Goal: Task Accomplishment & Management: Manage account settings

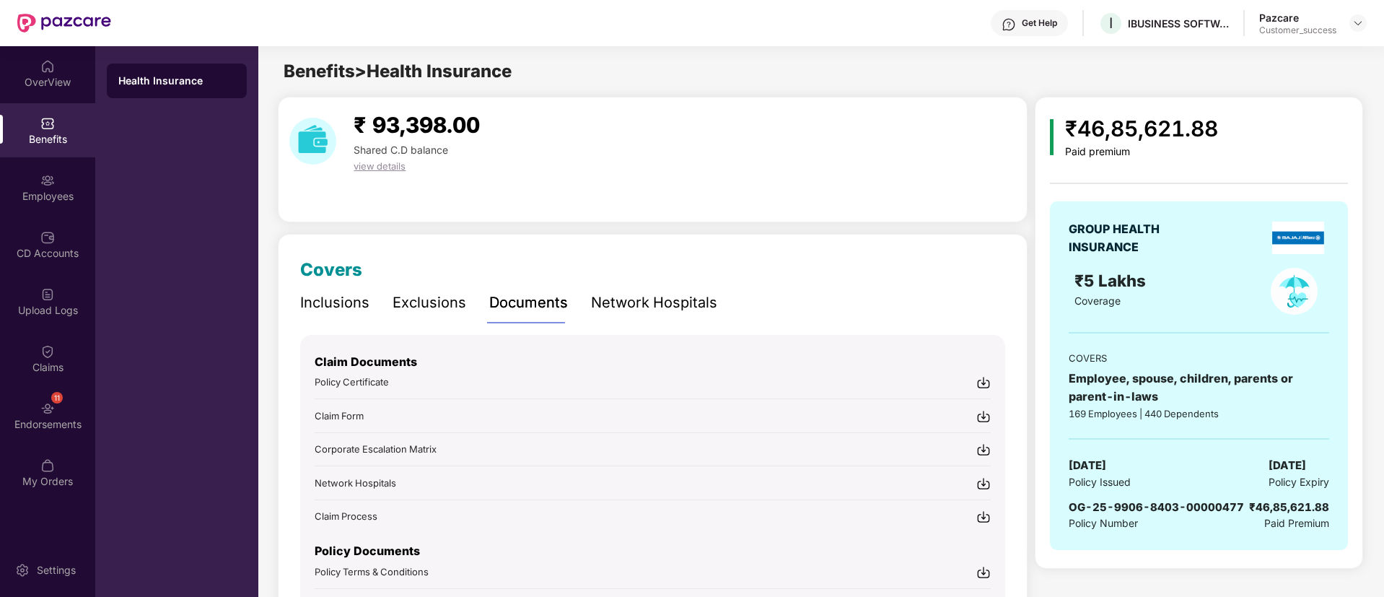
scroll to position [89, 0]
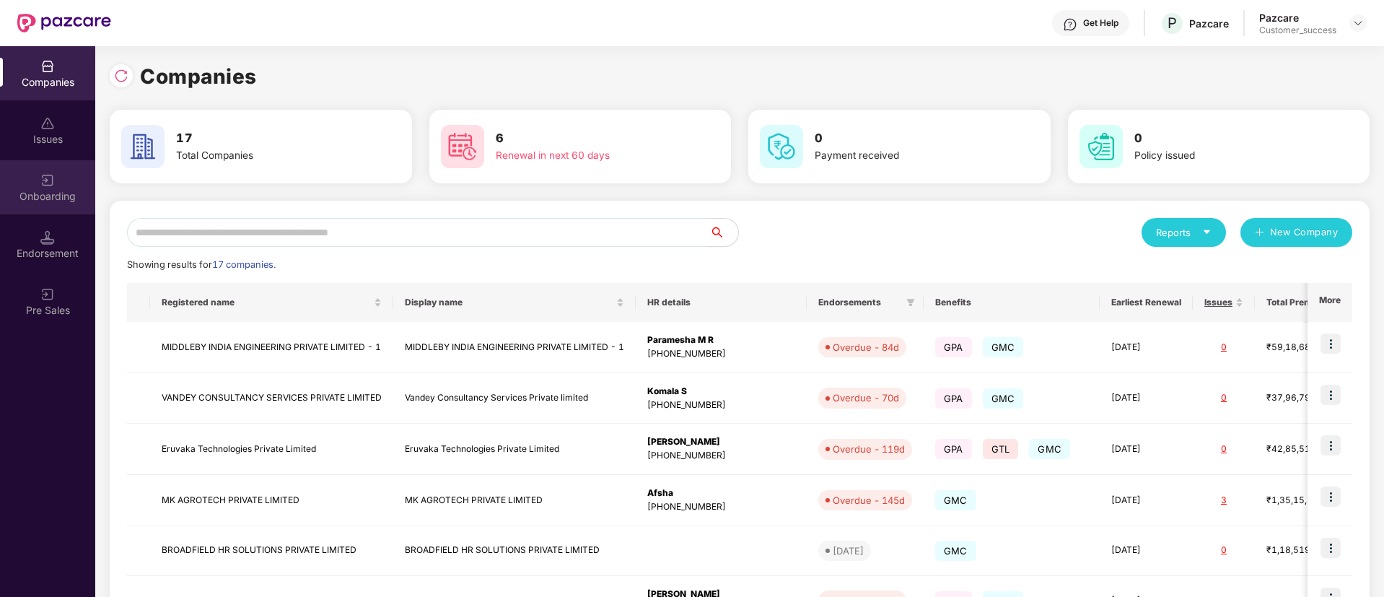
click at [32, 178] on div "Onboarding" at bounding box center [47, 187] width 95 height 54
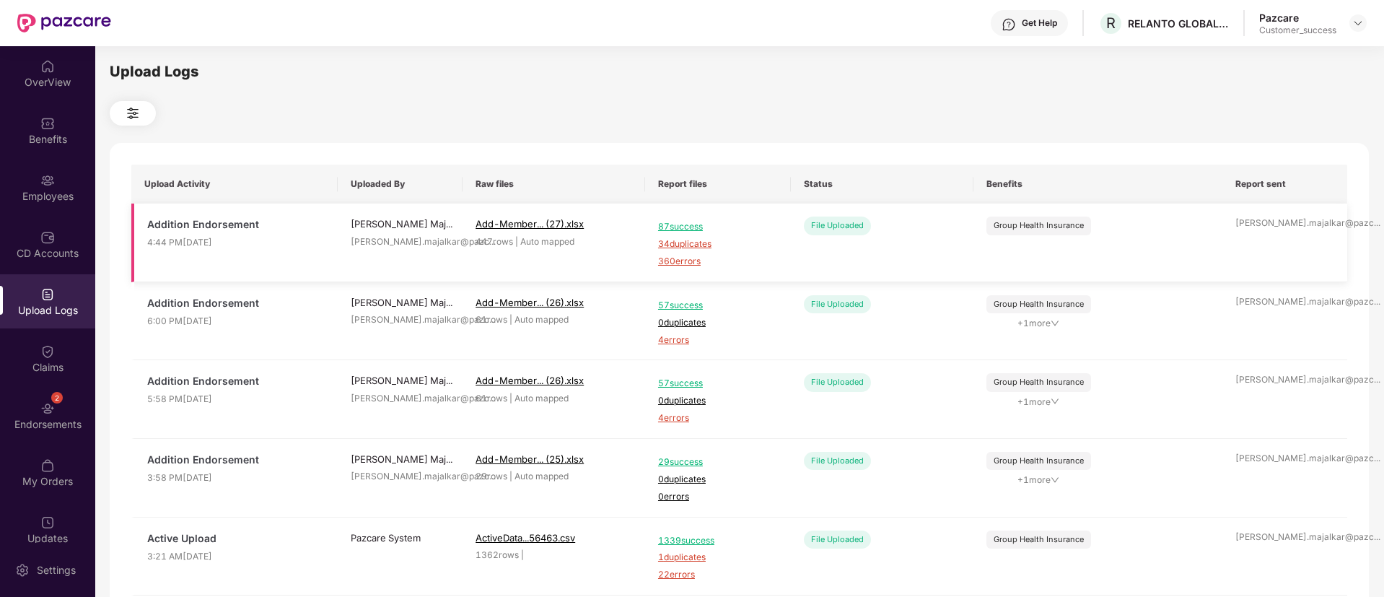
click at [684, 259] on span "360 errors" at bounding box center [718, 262] width 120 height 14
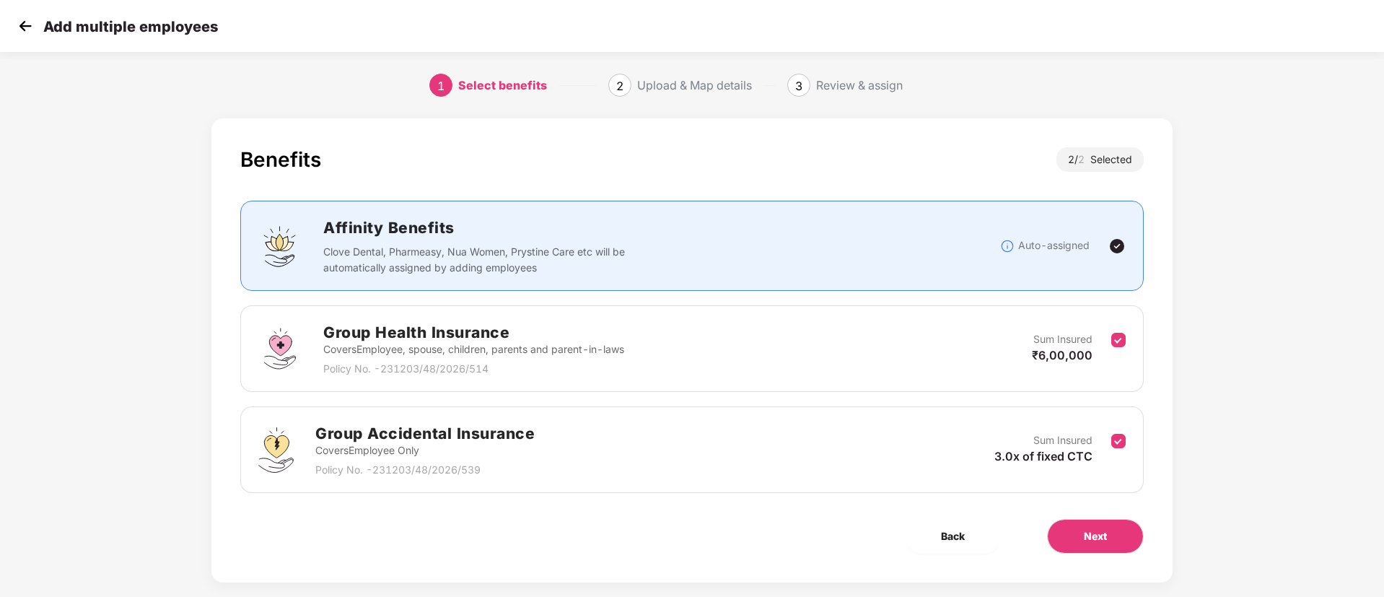
click at [27, 25] on img at bounding box center [25, 26] width 22 height 22
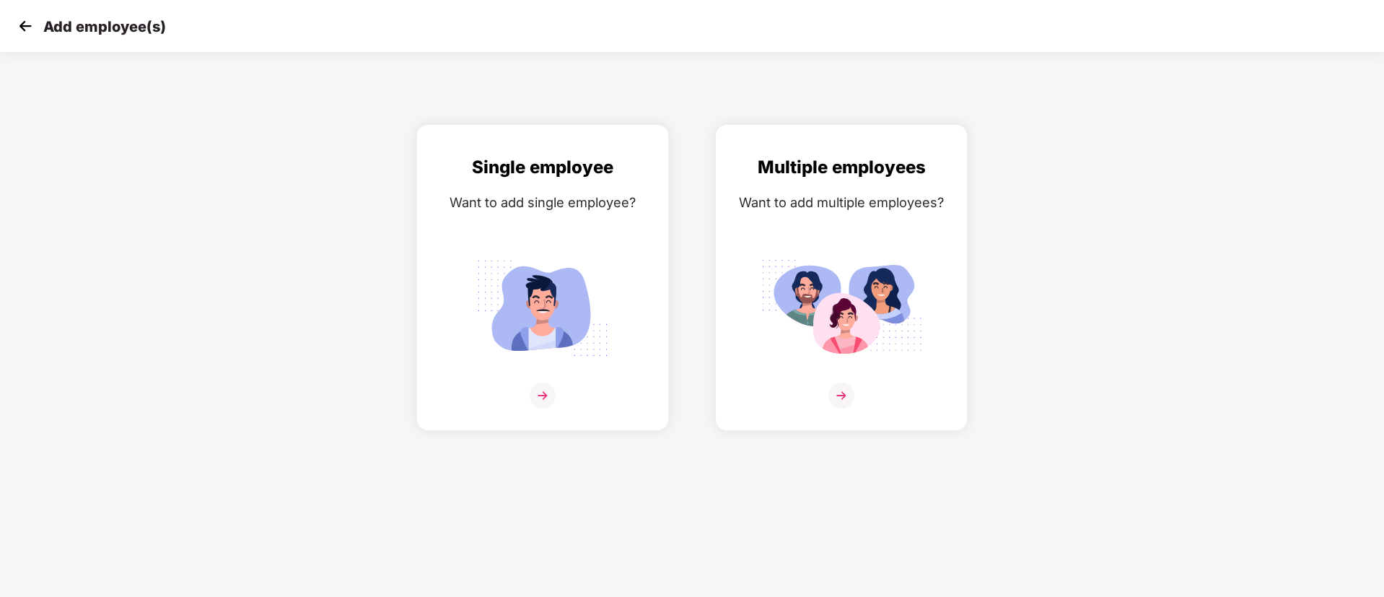
drag, startPoint x: 10, startPoint y: 18, endPoint x: 25, endPoint y: 25, distance: 16.1
click at [25, 25] on div "Add employee(s)" at bounding box center [692, 26] width 1384 height 52
click at [25, 25] on img at bounding box center [25, 26] width 22 height 22
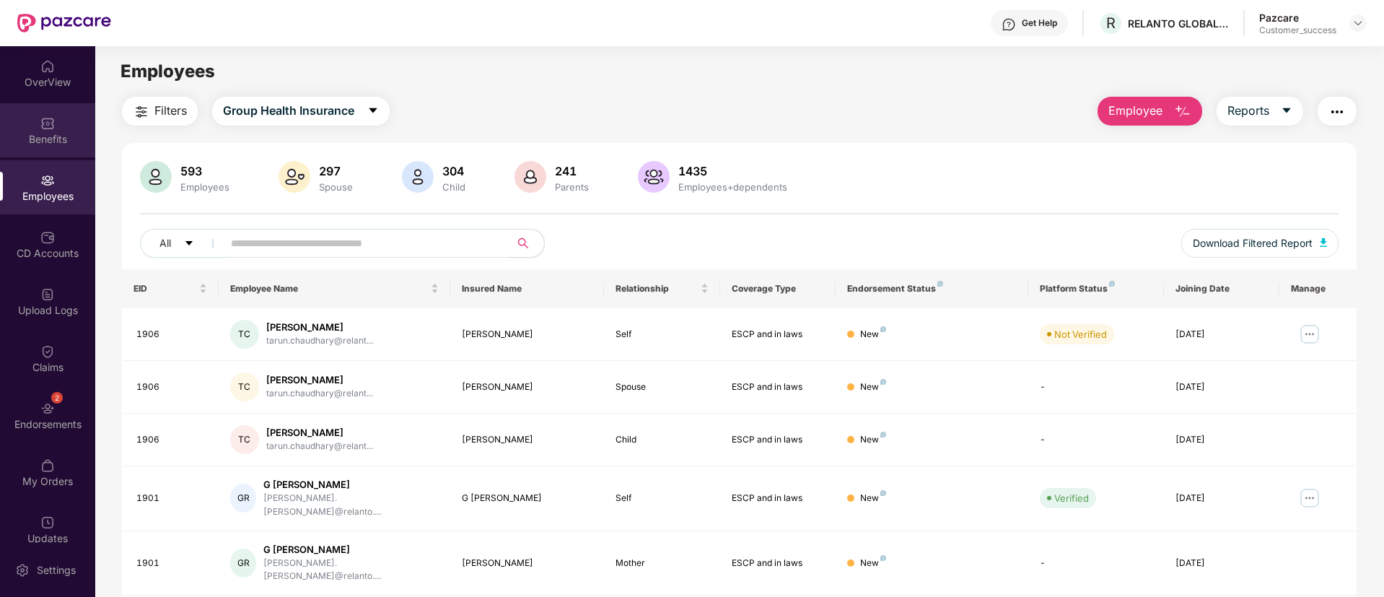
click at [39, 147] on div "Benefits" at bounding box center [47, 130] width 95 height 54
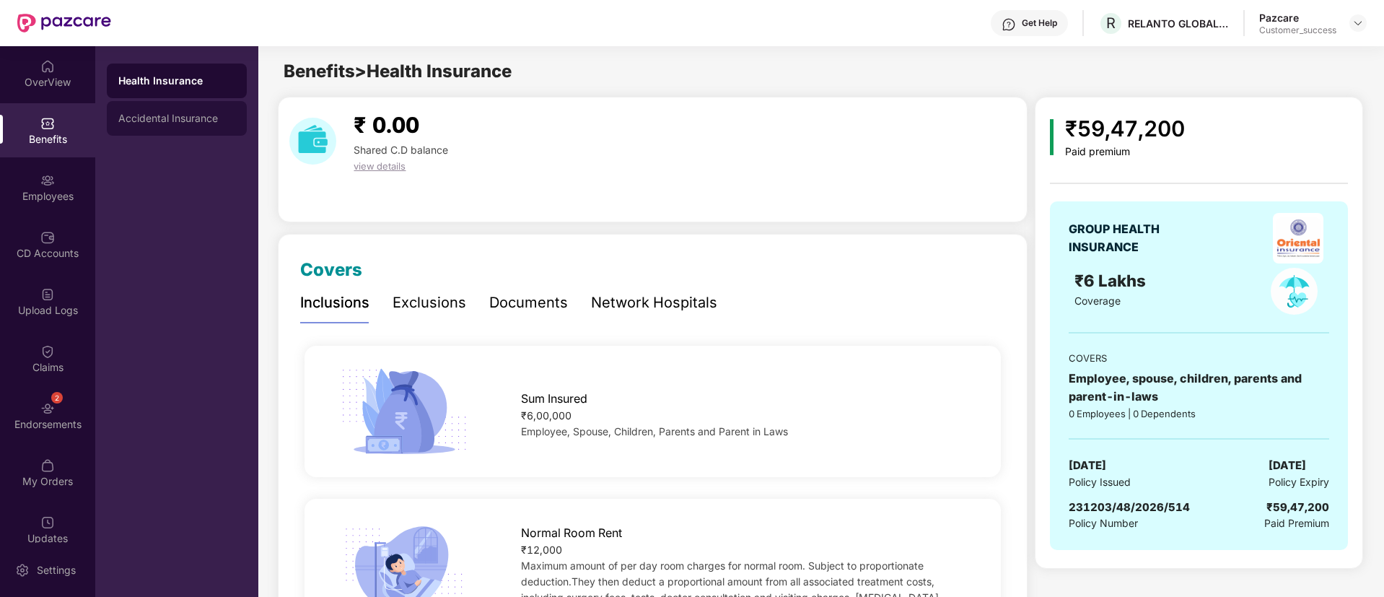
click at [176, 126] on div "Accidental Insurance" at bounding box center [177, 118] width 140 height 35
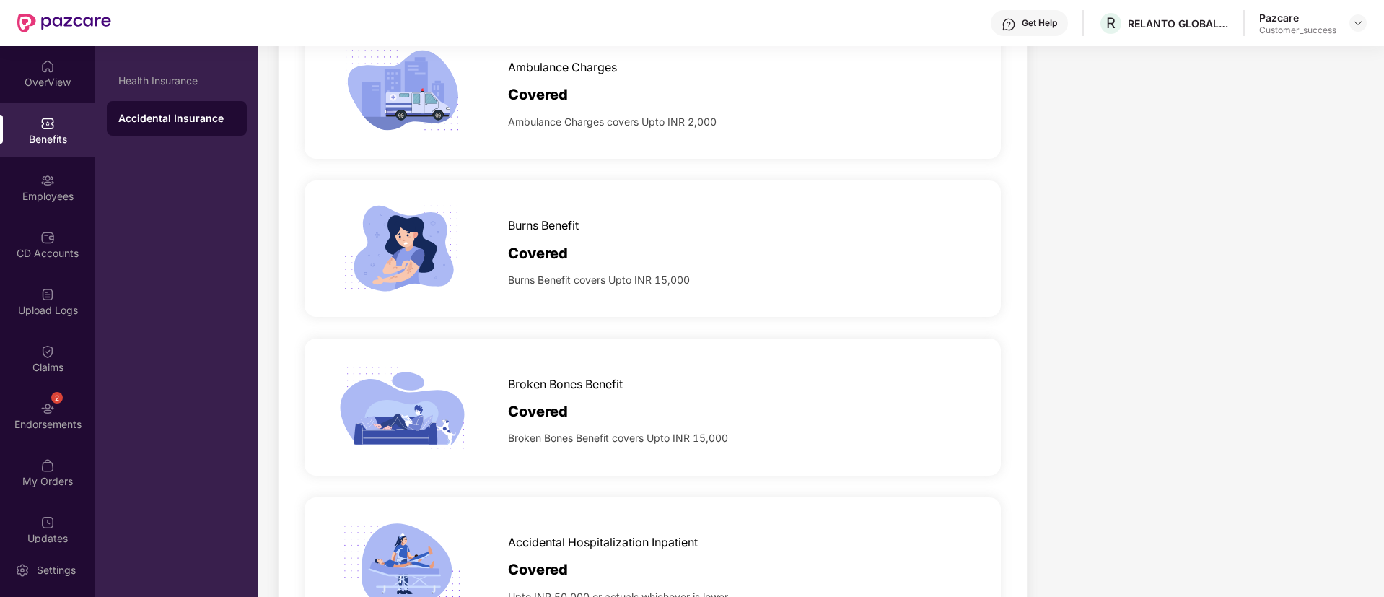
scroll to position [1593, 0]
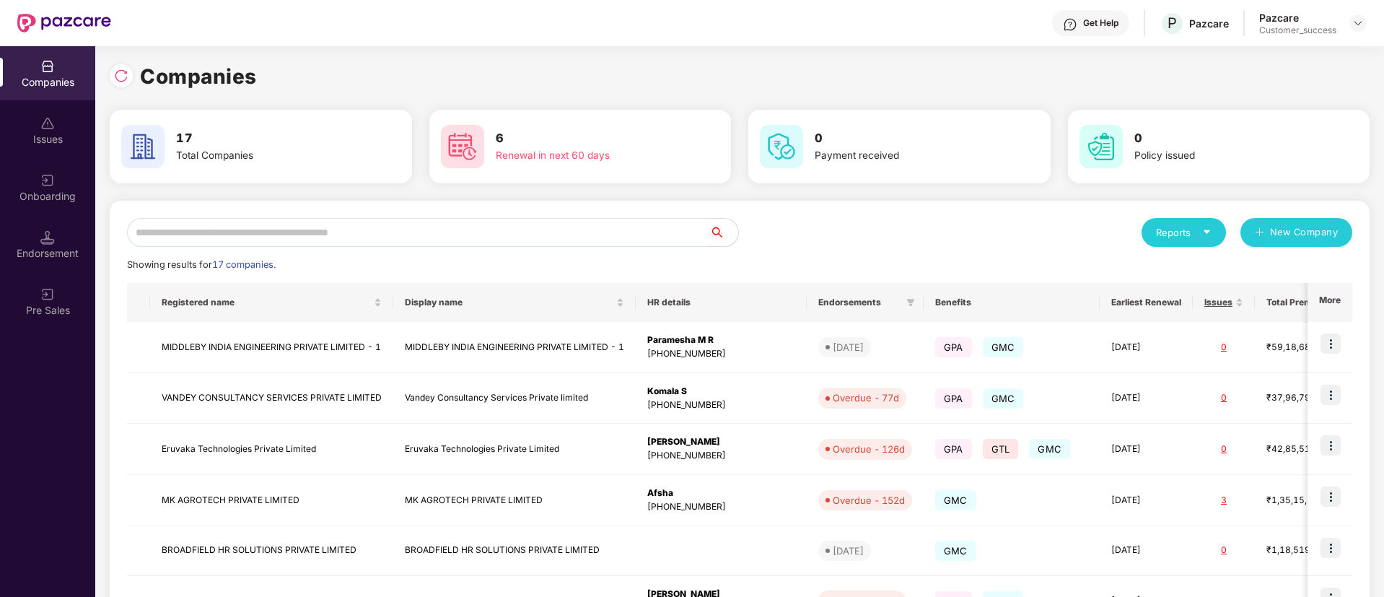
click at [467, 233] on input "text" at bounding box center [418, 232] width 582 height 29
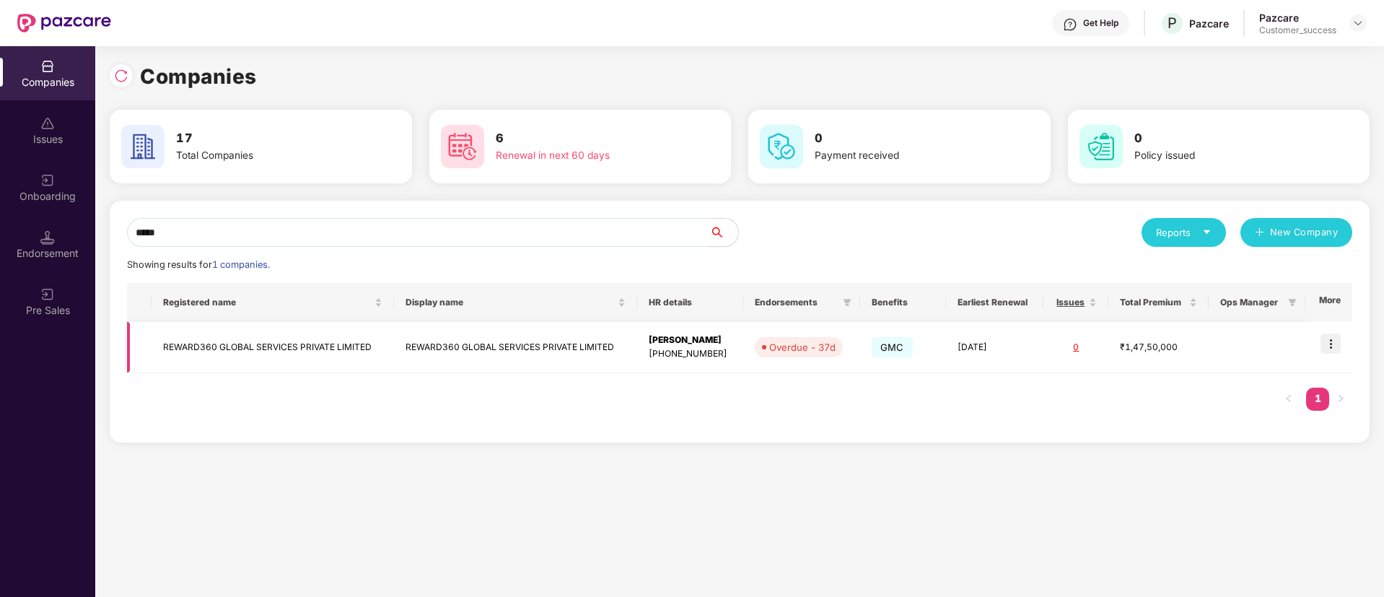
type input "*****"
click at [1341, 340] on img at bounding box center [1331, 343] width 20 height 20
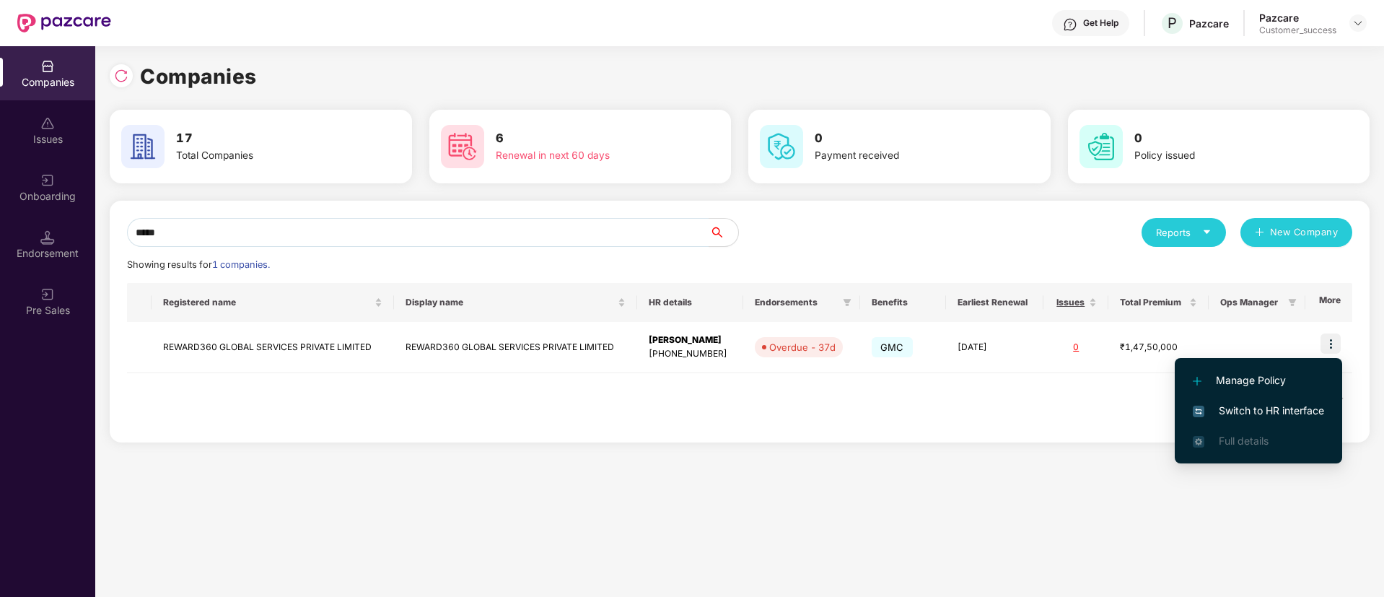
click at [1280, 406] on span "Switch to HR interface" at bounding box center [1258, 411] width 131 height 16
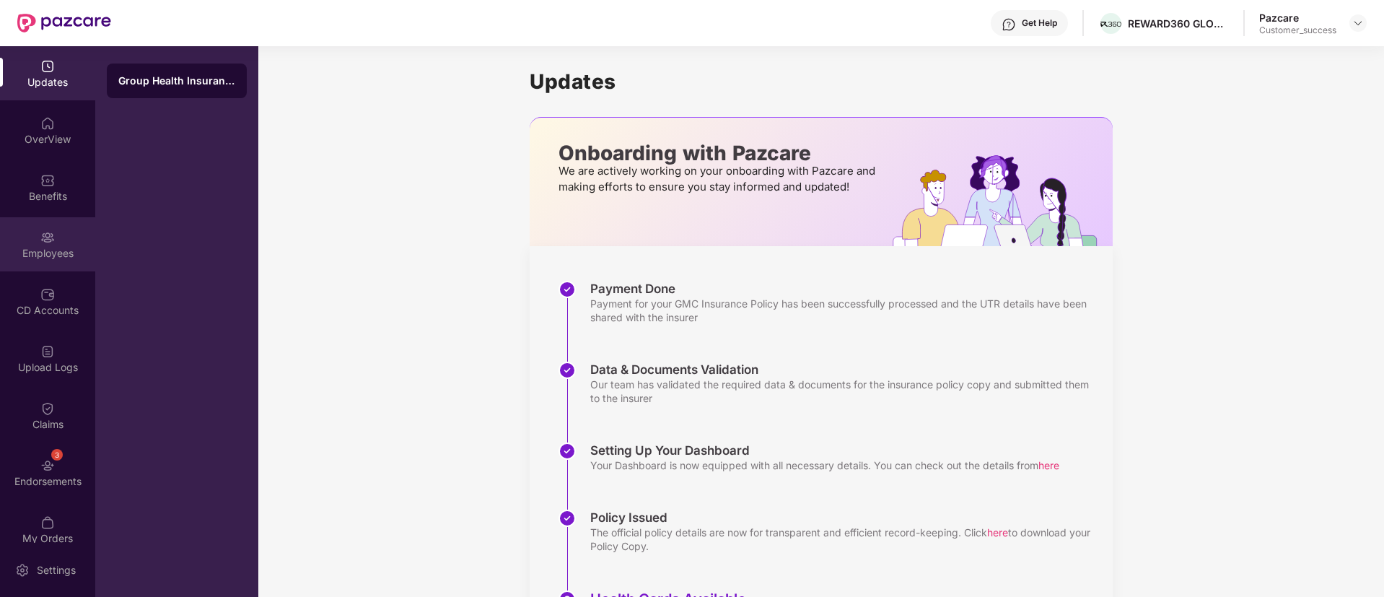
click at [63, 240] on div "Employees" at bounding box center [47, 244] width 95 height 54
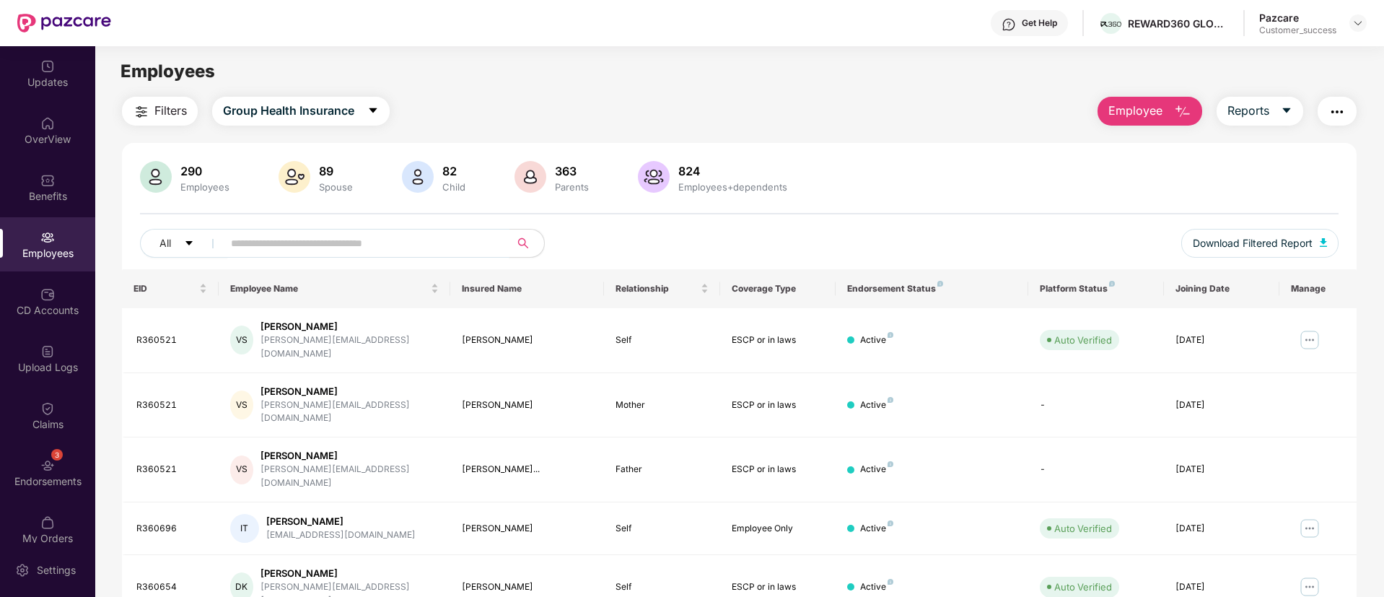
click at [362, 234] on input "text" at bounding box center [360, 243] width 259 height 22
paste input "**********"
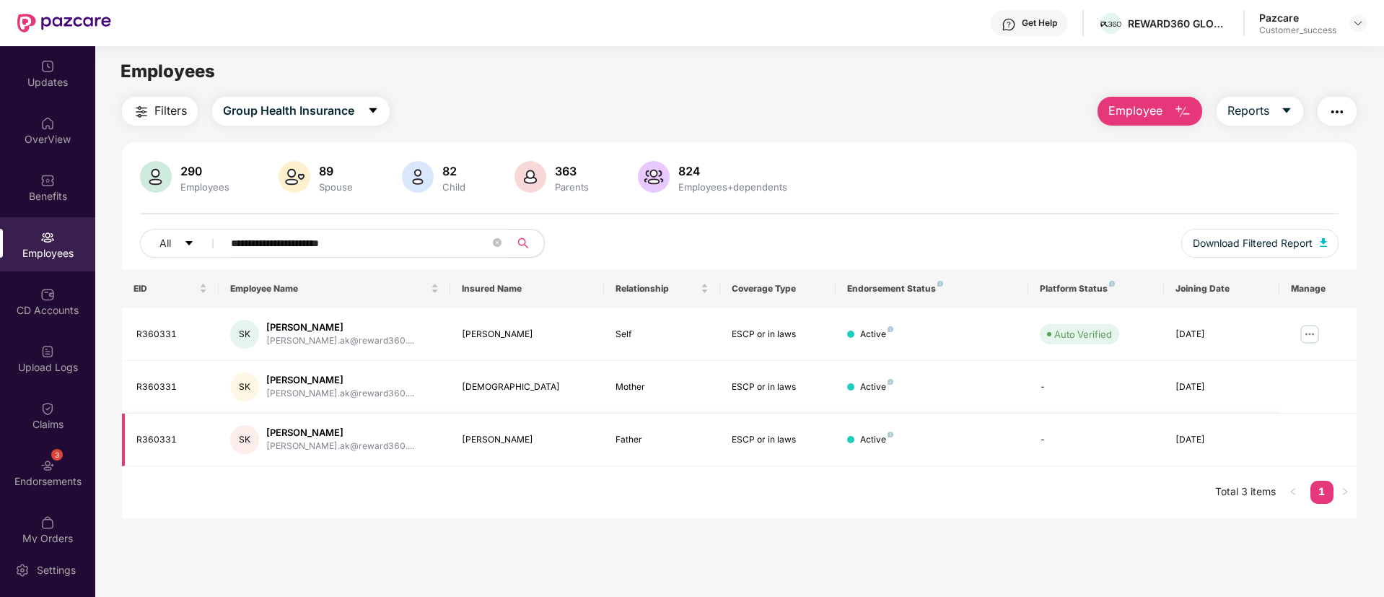
type input "**********"
click at [1308, 339] on img at bounding box center [1309, 334] width 23 height 23
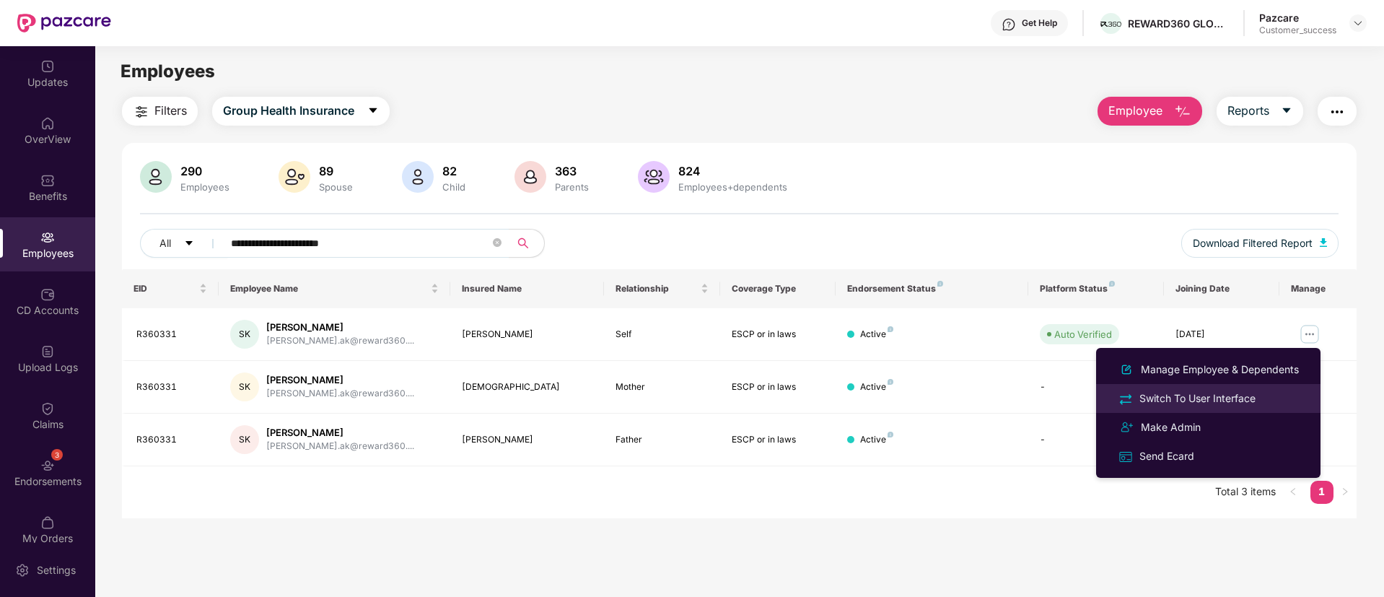
click at [1221, 388] on li "Switch To User Interface" at bounding box center [1208, 398] width 224 height 29
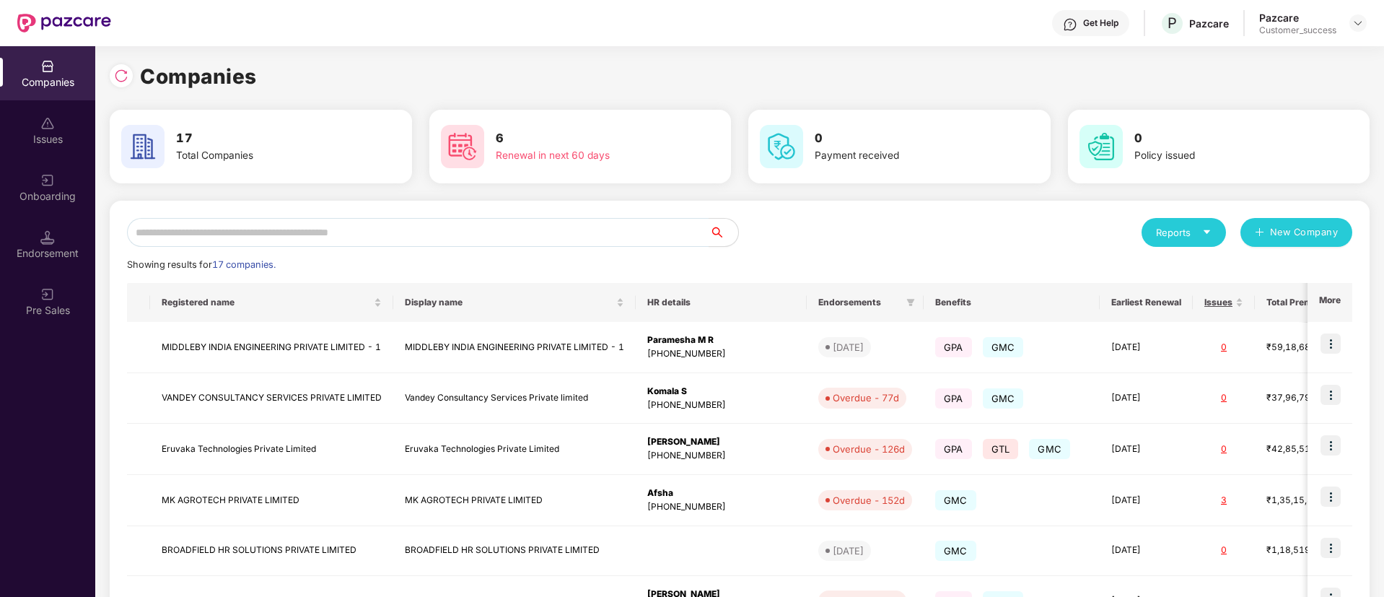
click at [401, 212] on div "Reports New Company Showing results for 17 companies. Registered name Display n…" at bounding box center [740, 550] width 1260 height 699
click at [386, 234] on input "text" at bounding box center [418, 232] width 582 height 29
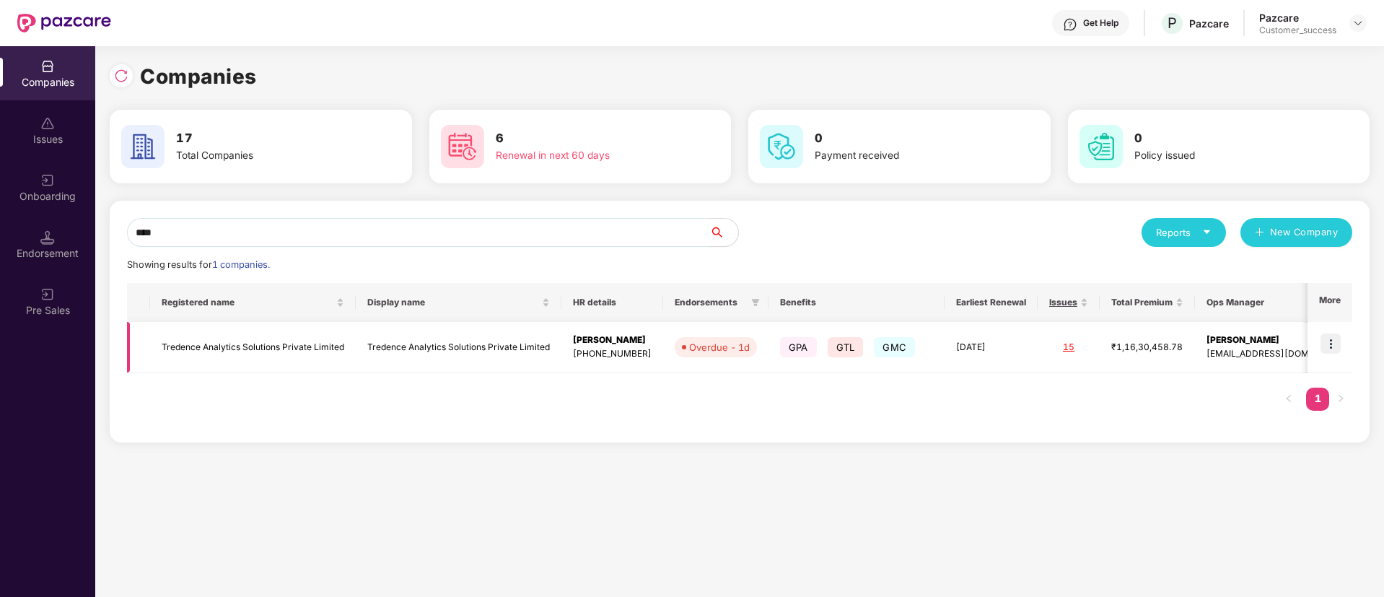
type input "****"
click at [1334, 339] on img at bounding box center [1331, 343] width 20 height 20
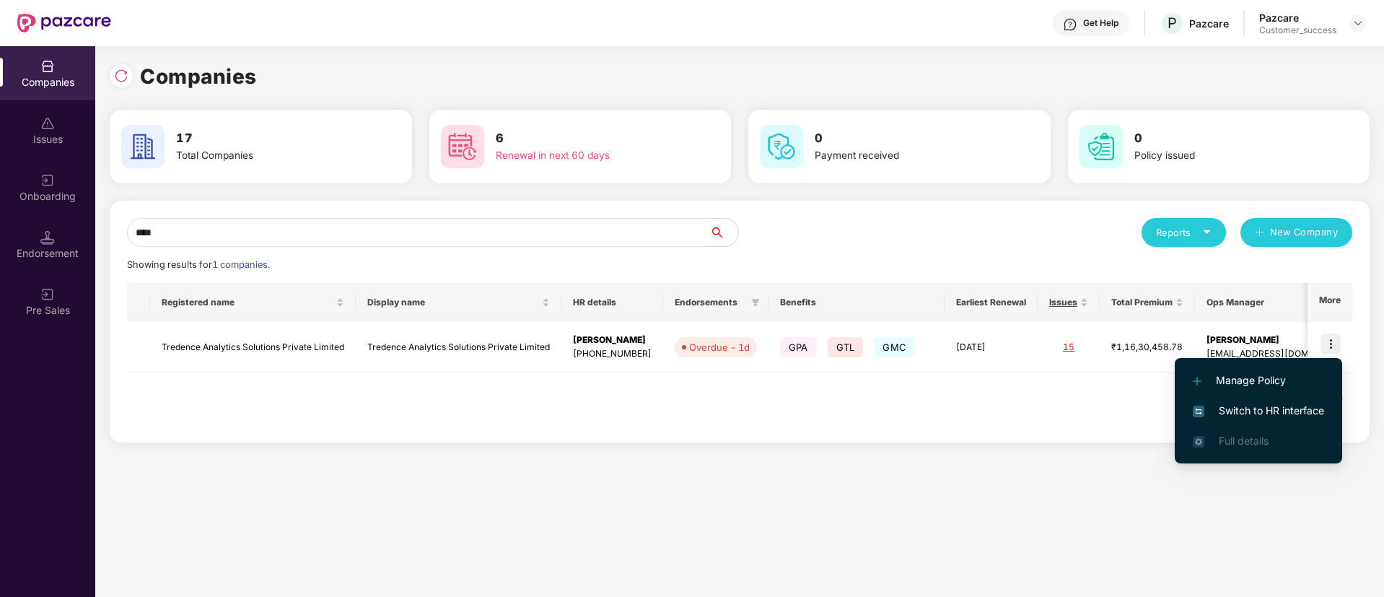
click at [1266, 398] on li "Switch to HR interface" at bounding box center [1258, 411] width 167 height 30
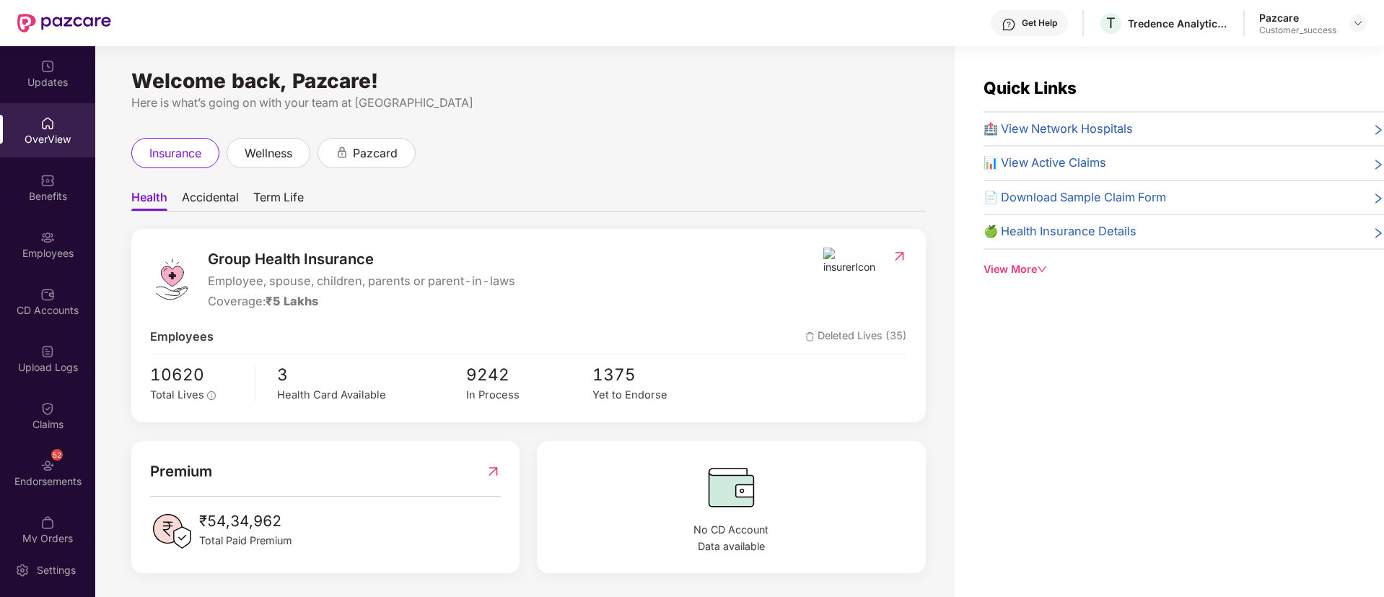
click at [63, 241] on div "Employees" at bounding box center [47, 244] width 95 height 54
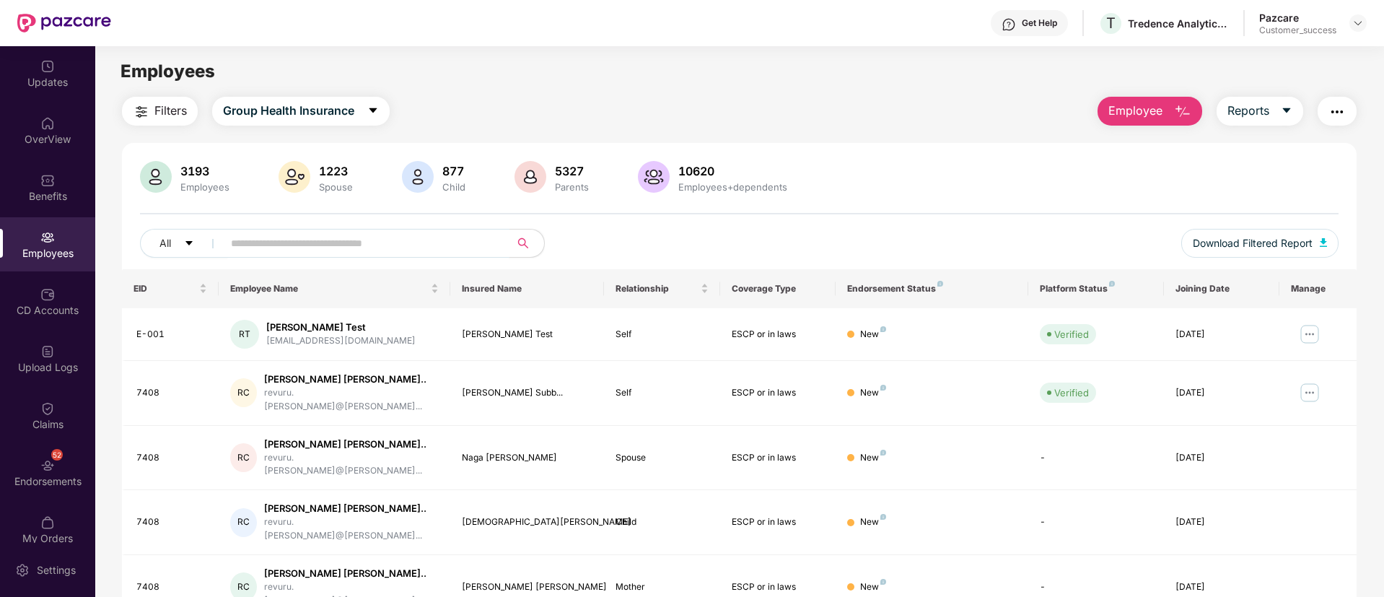
paste input "**********"
click at [311, 241] on input "**********" at bounding box center [360, 243] width 259 height 22
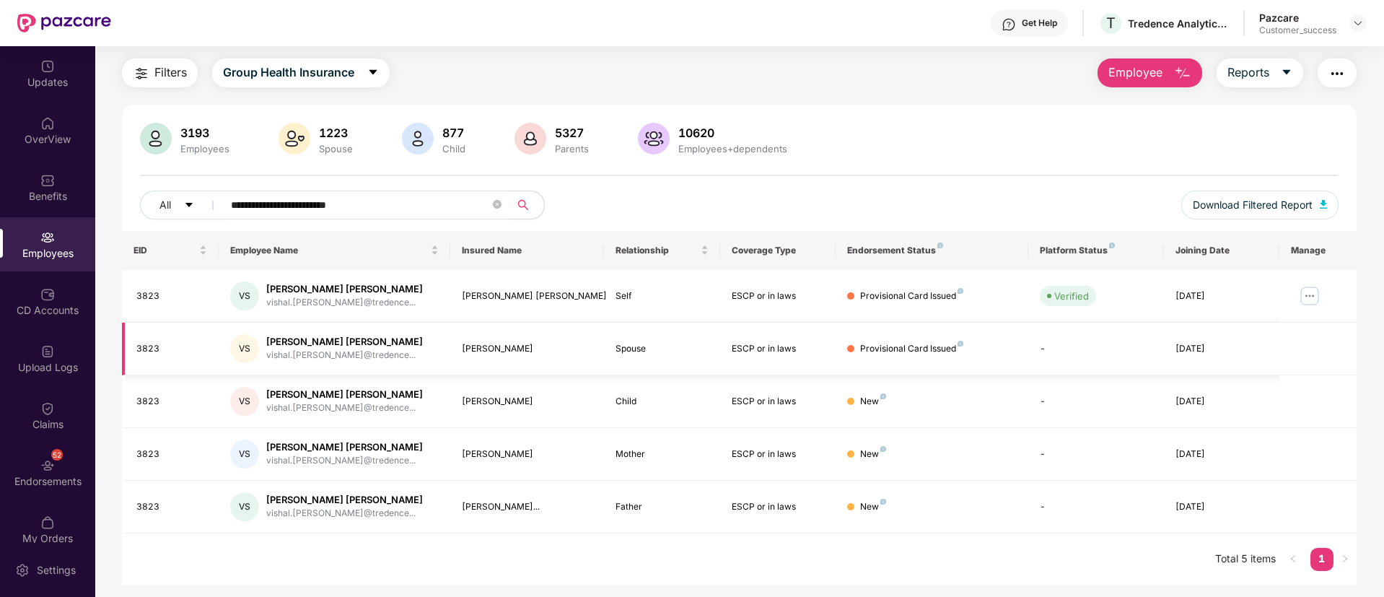
scroll to position [46, 0]
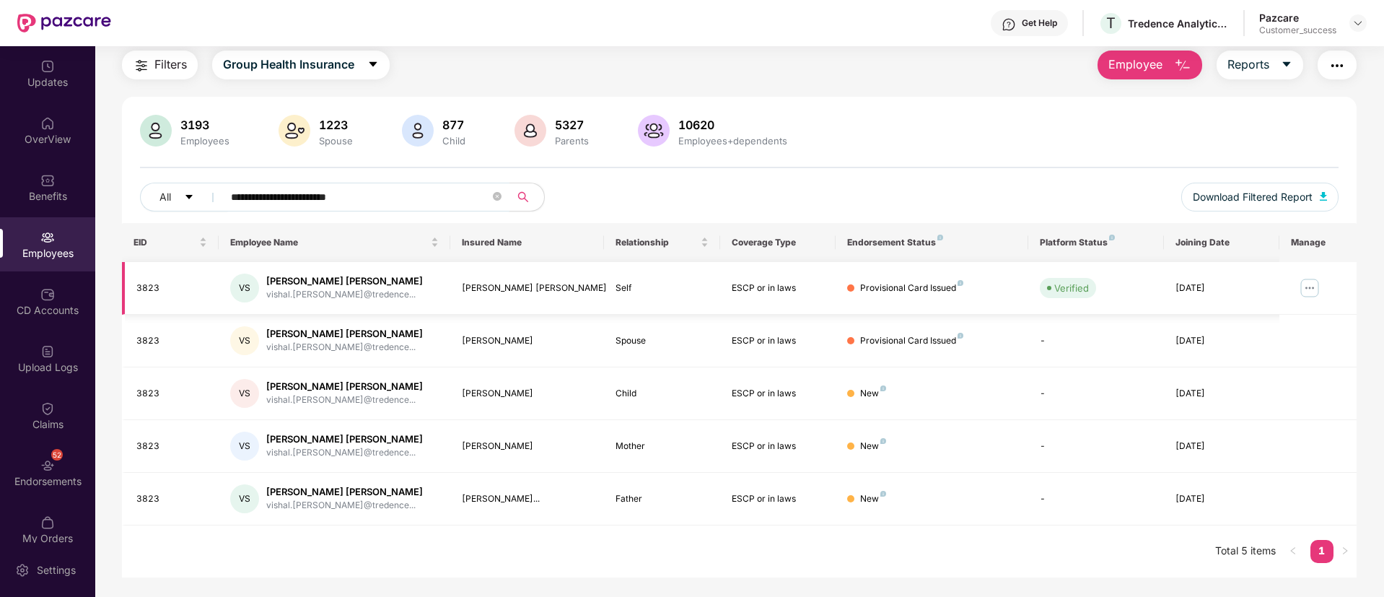
type input "**********"
click at [147, 289] on div "3823" at bounding box center [171, 288] width 71 height 14
copy div "3823"
click at [1311, 284] on img at bounding box center [1309, 287] width 23 height 23
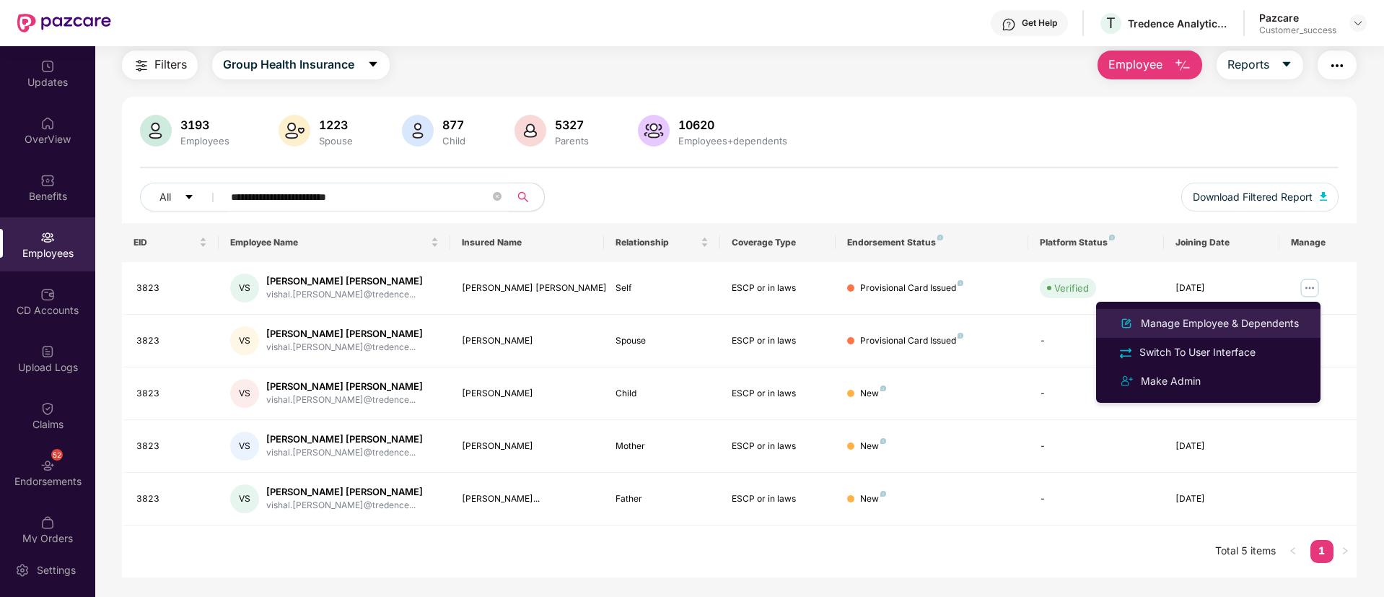
click at [1246, 324] on div "Manage Employee & Dependents" at bounding box center [1220, 323] width 164 height 16
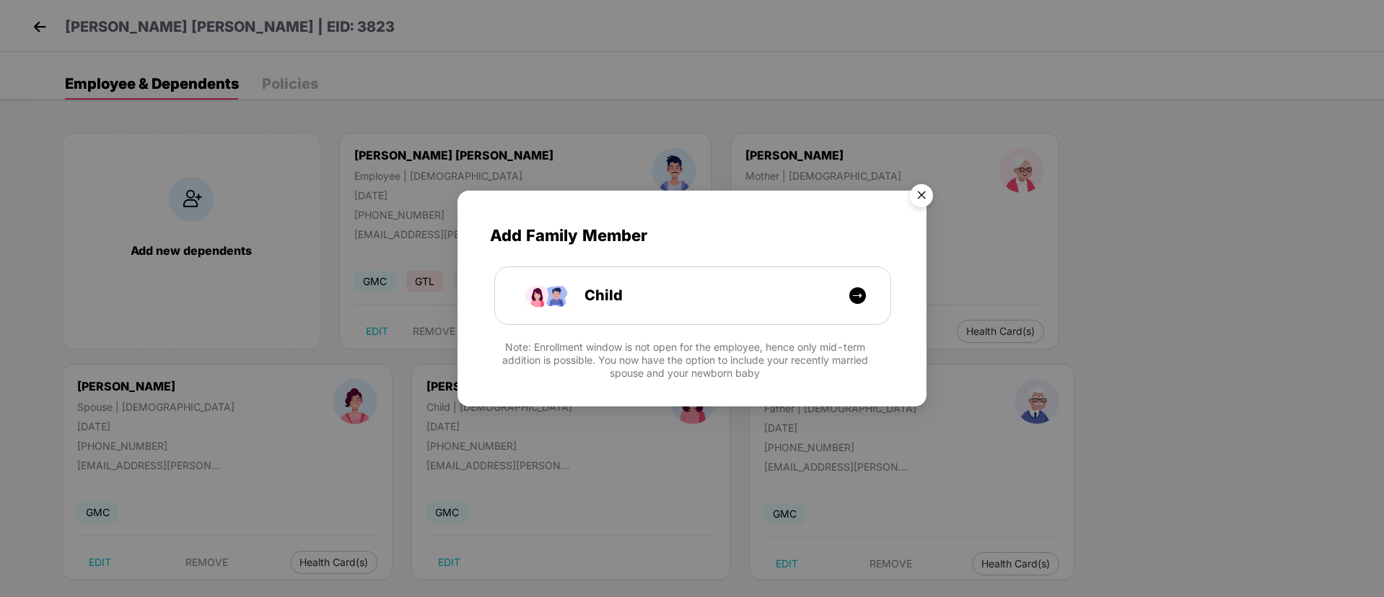
click at [927, 193] on img "Close" at bounding box center [921, 198] width 40 height 40
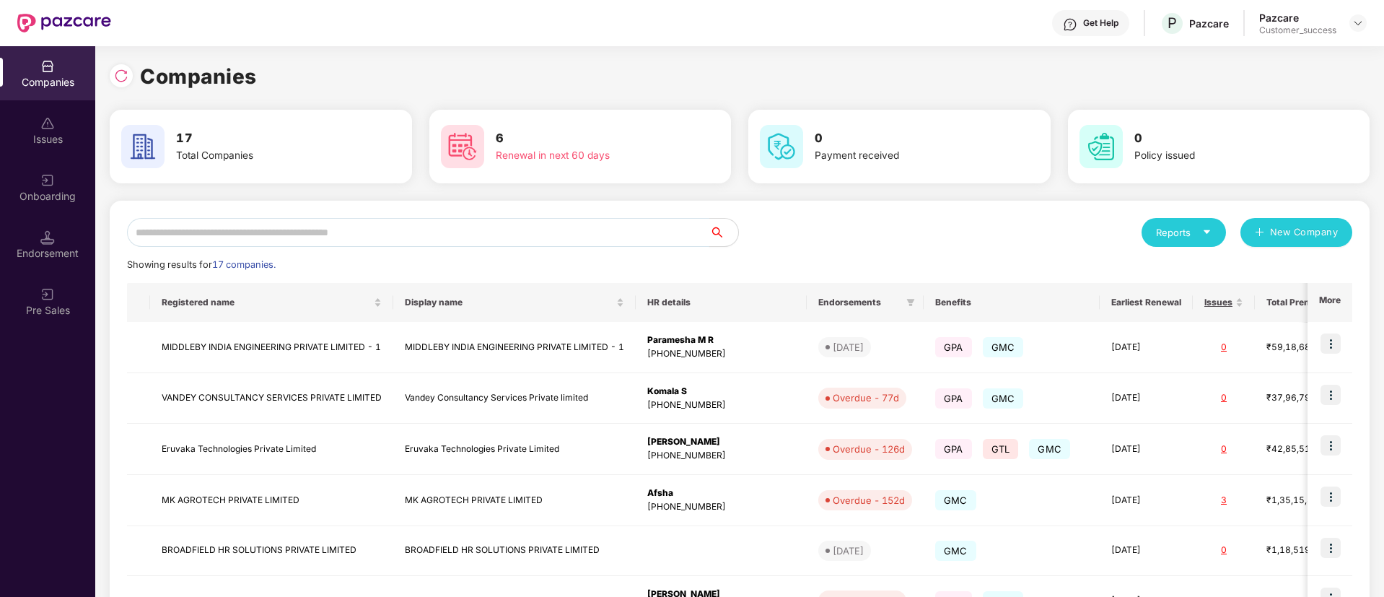
click at [325, 234] on input "text" at bounding box center [418, 232] width 582 height 29
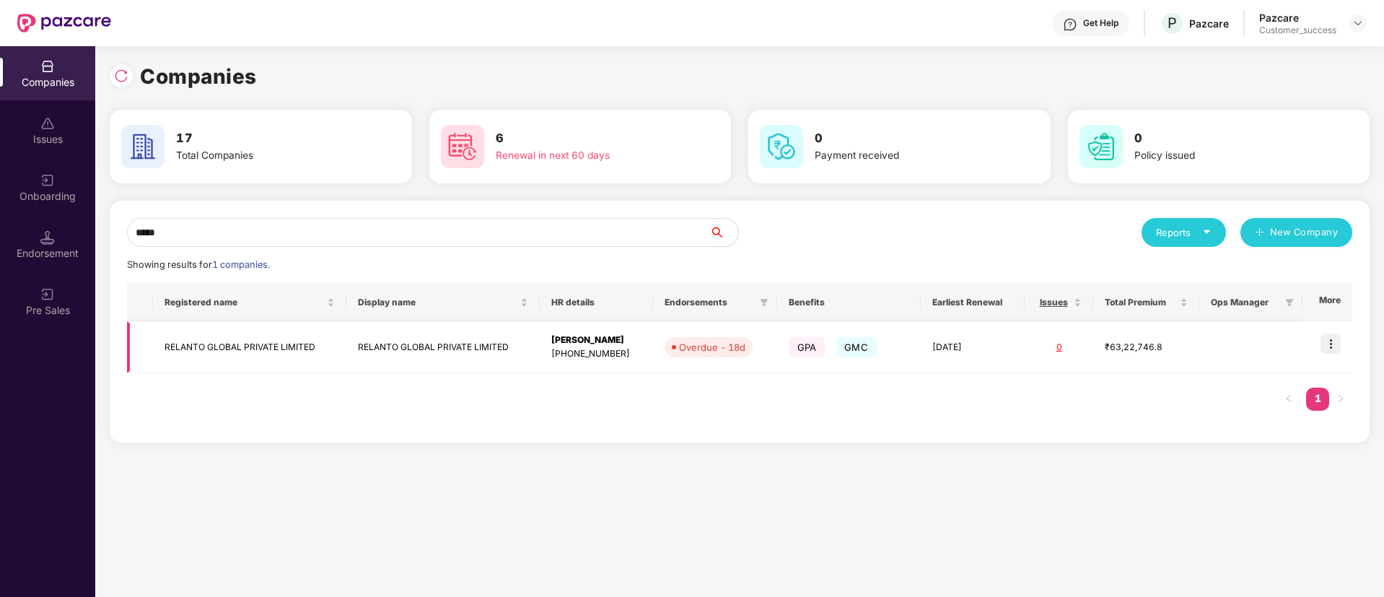
type input "*****"
click at [1332, 345] on img at bounding box center [1331, 343] width 20 height 20
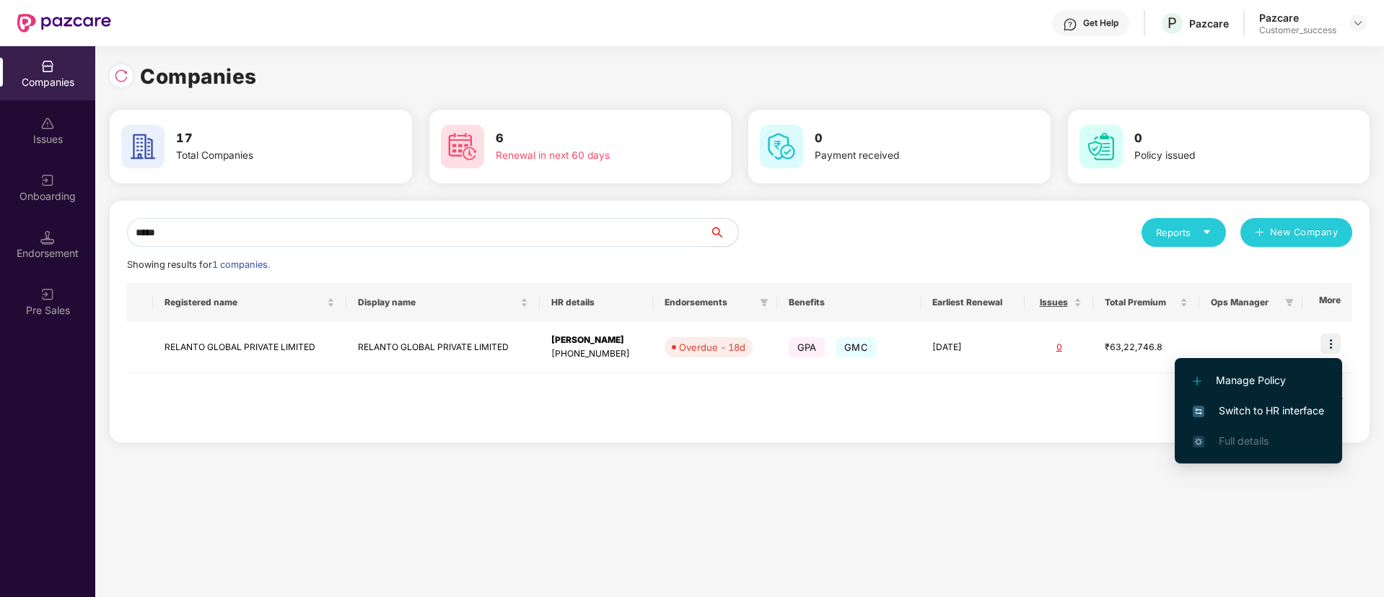
click at [1231, 409] on span "Switch to HR interface" at bounding box center [1258, 411] width 131 height 16
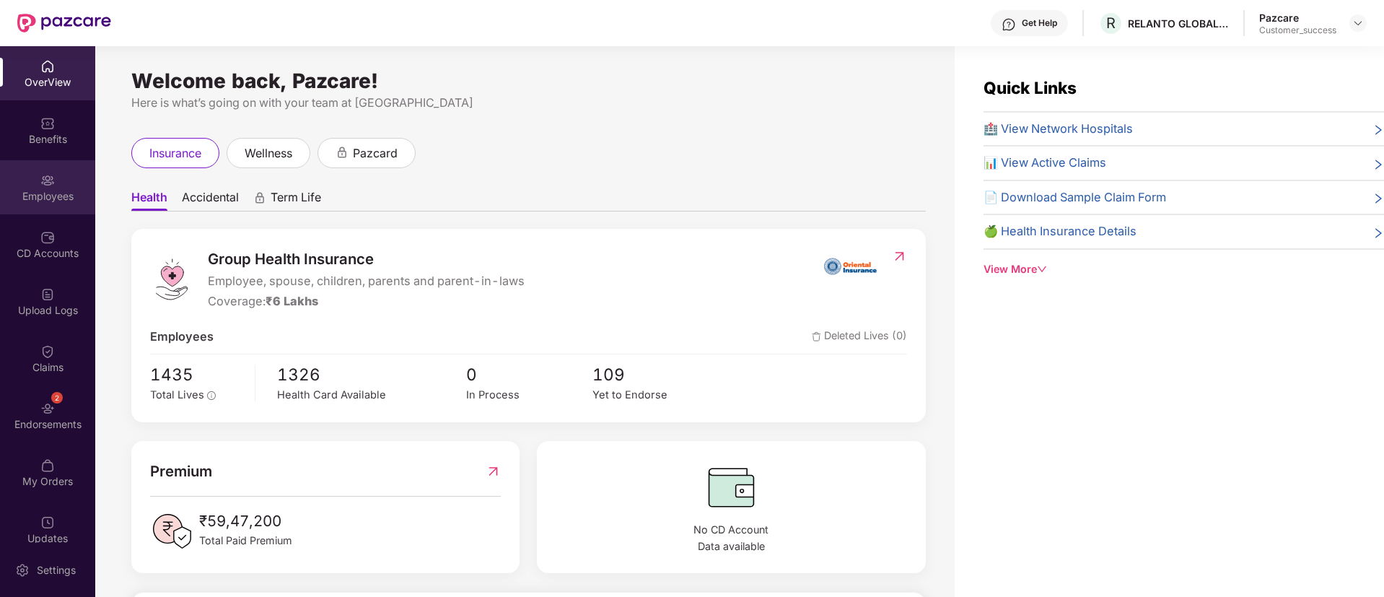
click at [33, 200] on div "Employees" at bounding box center [47, 196] width 95 height 14
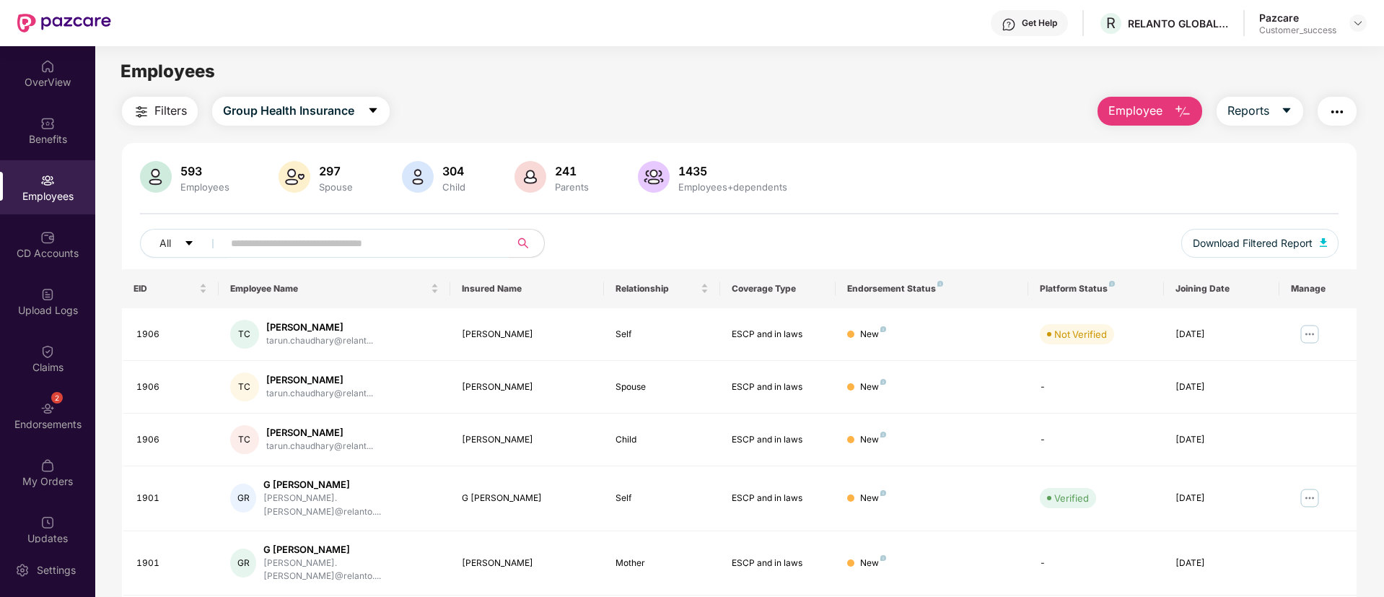
click at [151, 128] on div "Filters Group Health Insurance Employee Reports 593 Employees 297 Spouse 304 Ch…" at bounding box center [739, 528] width 1235 height 862
click at [157, 122] on button "Filters" at bounding box center [160, 111] width 76 height 29
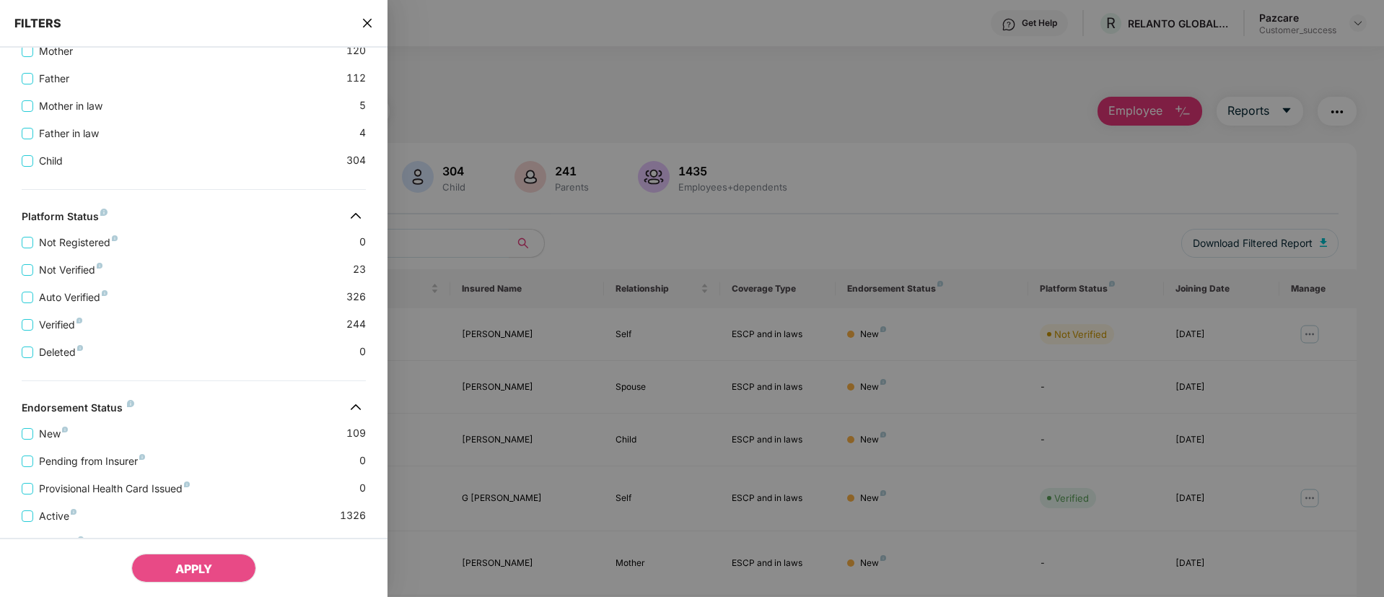
scroll to position [448, 0]
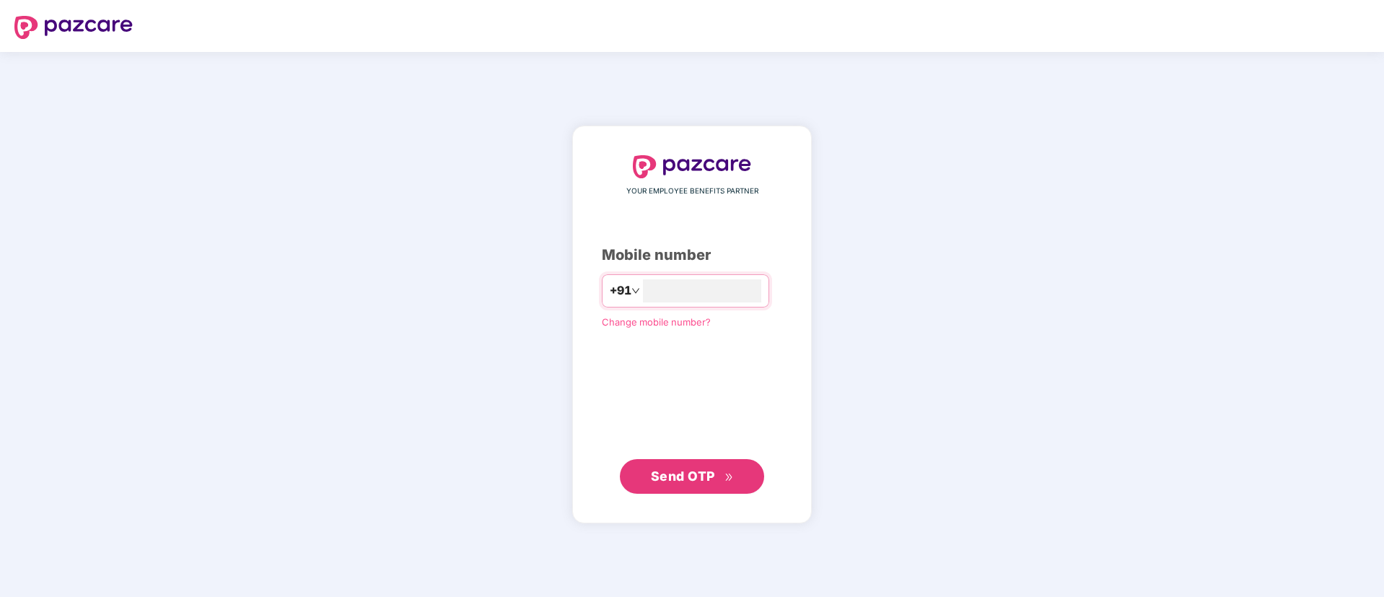
type input "**********"
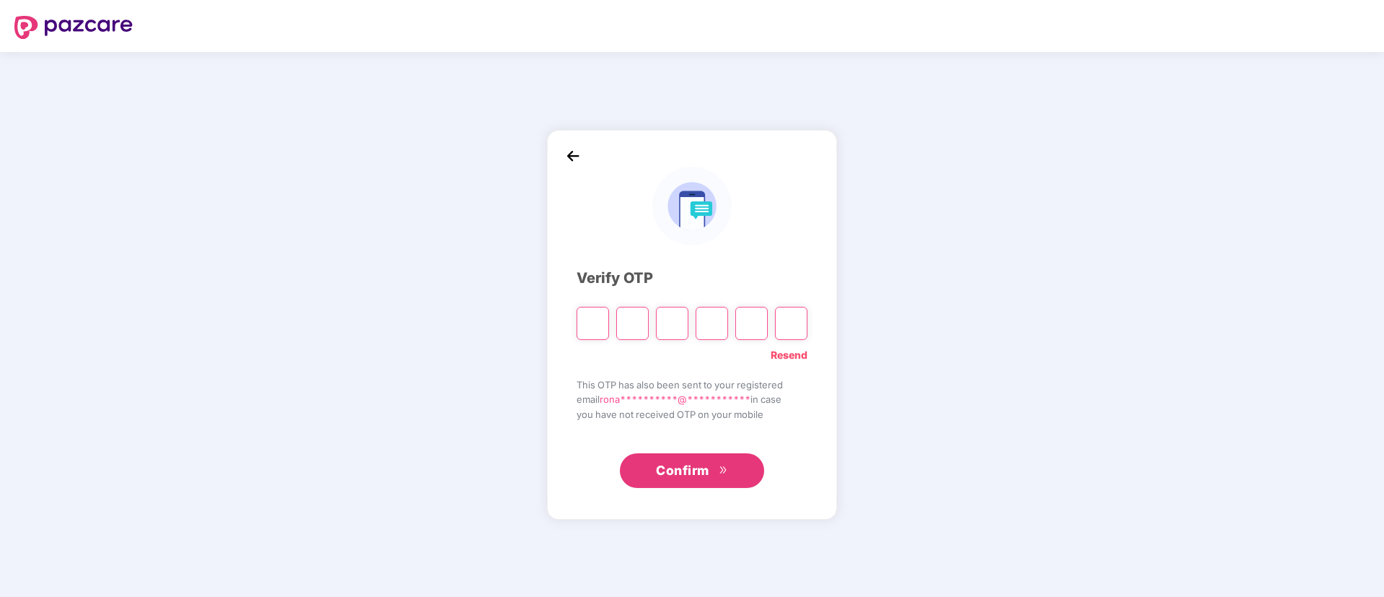
type input "*"
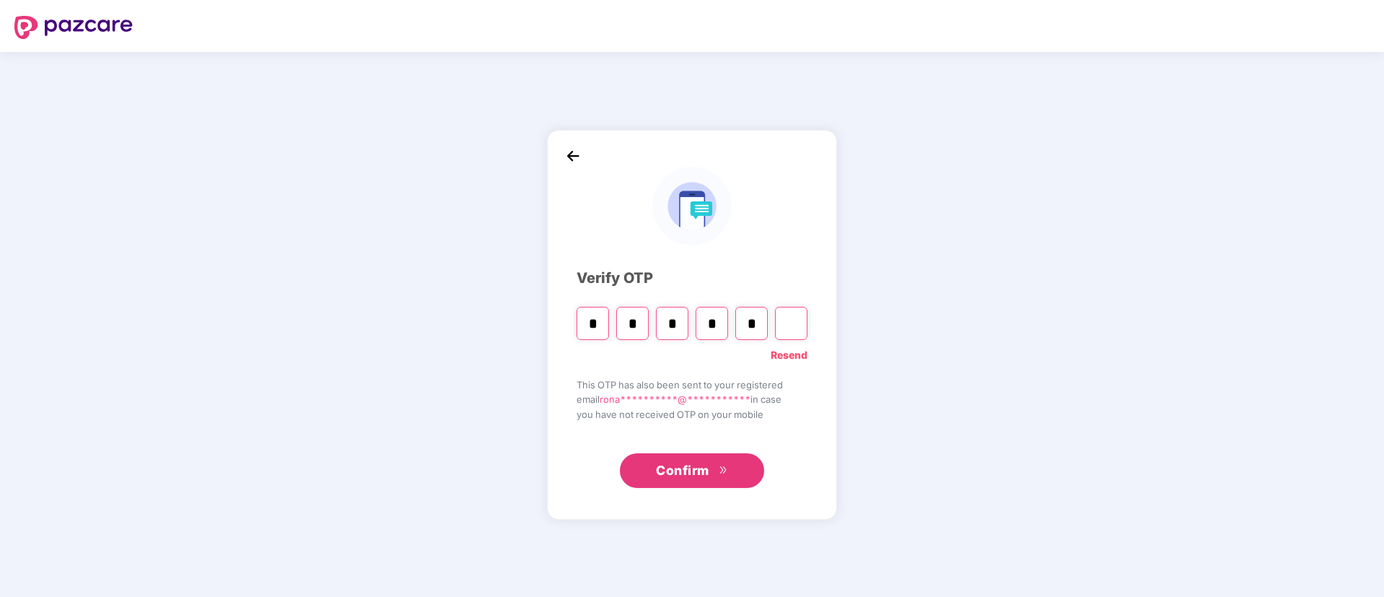
type input "*"
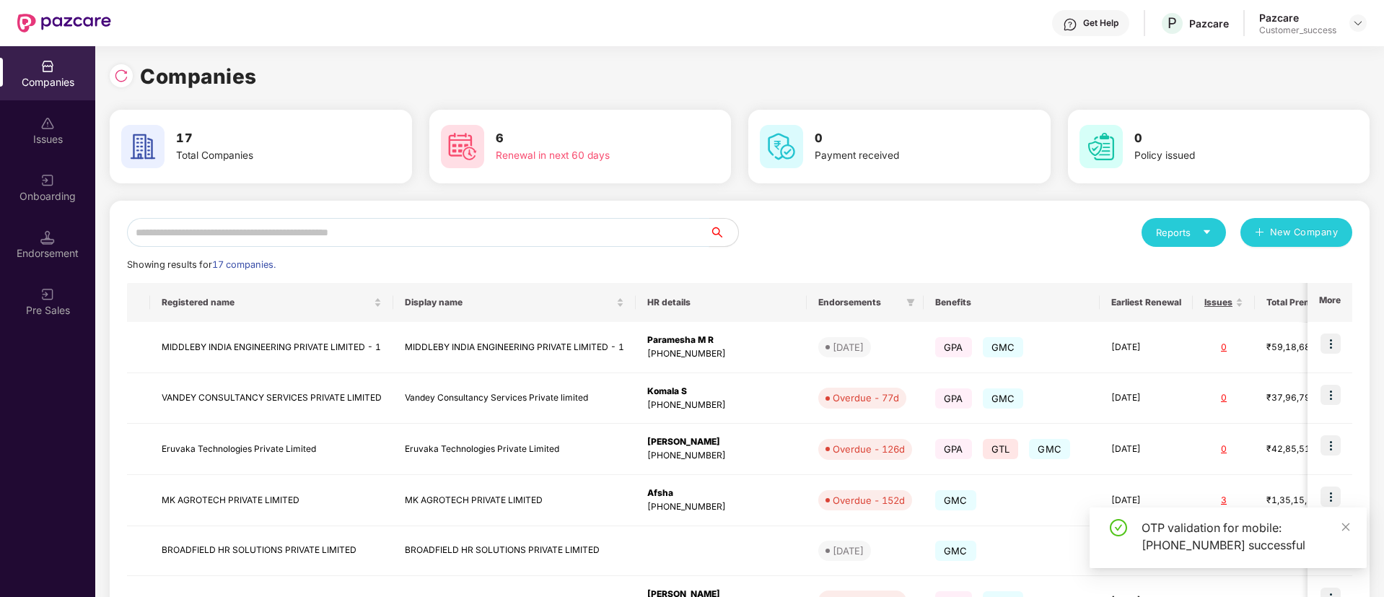
click at [510, 233] on input "text" at bounding box center [418, 232] width 582 height 29
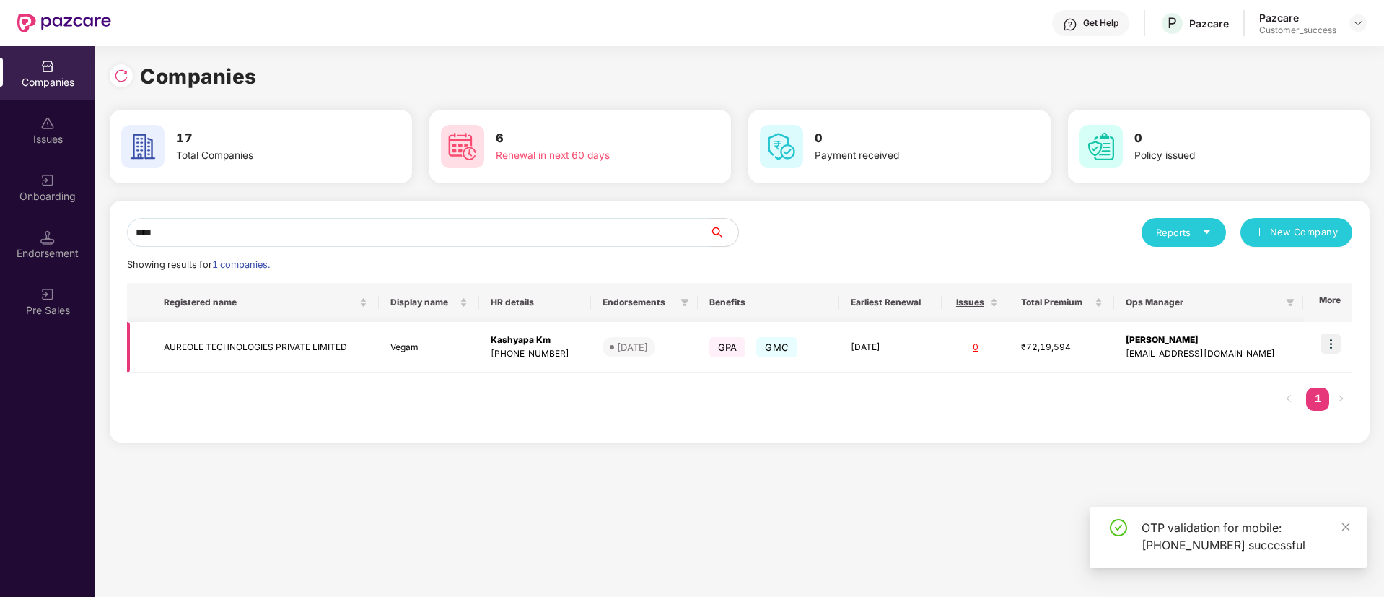
type input "****"
click at [1340, 341] on img at bounding box center [1331, 343] width 20 height 20
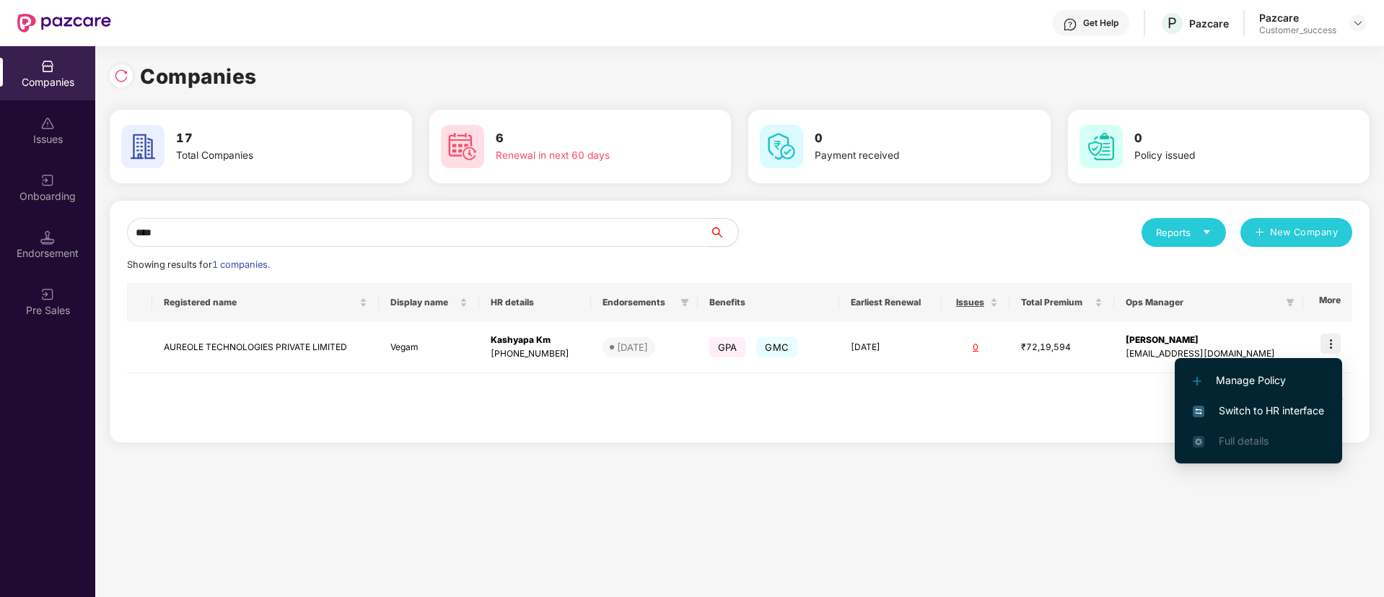
click at [1293, 398] on li "Switch to HR interface" at bounding box center [1258, 411] width 167 height 30
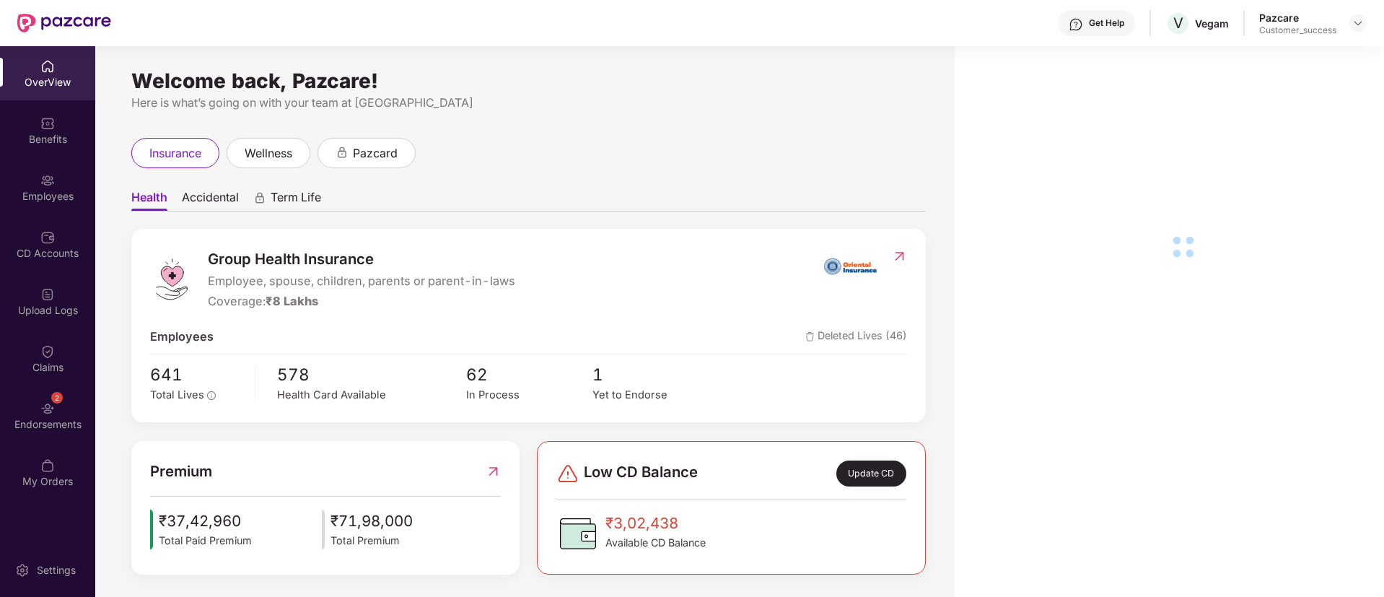
click at [76, 203] on div "Employees" at bounding box center [47, 187] width 95 height 54
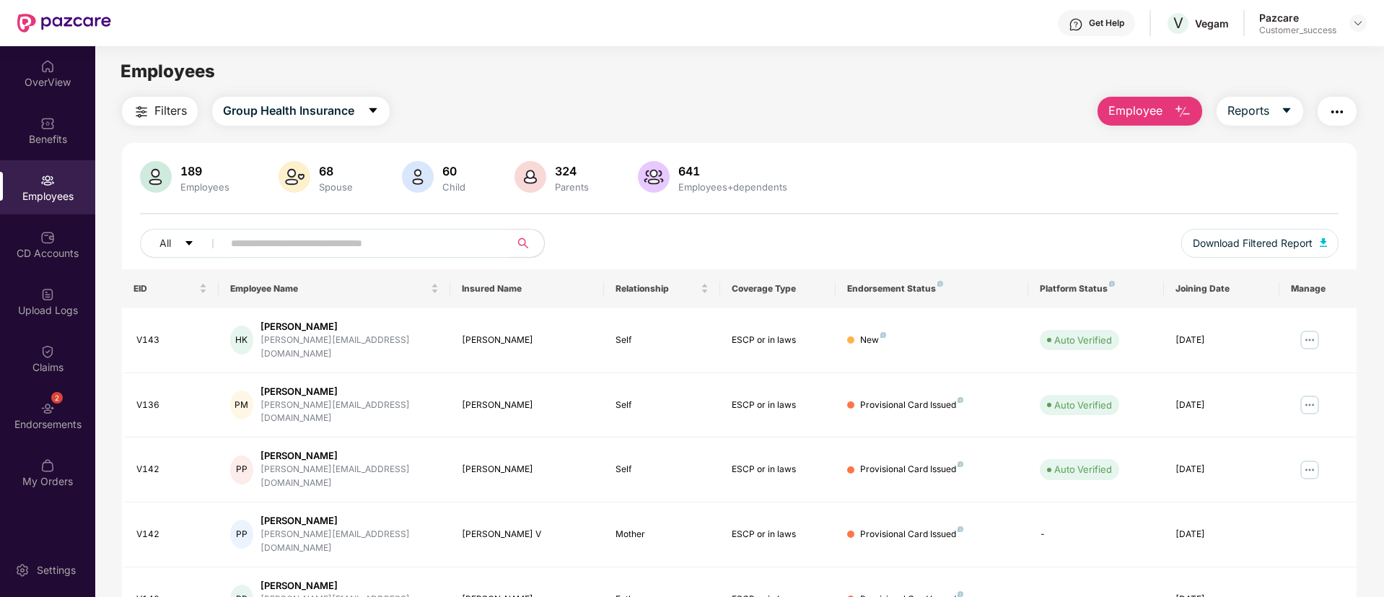
click at [372, 242] on input "text" at bounding box center [360, 243] width 259 height 22
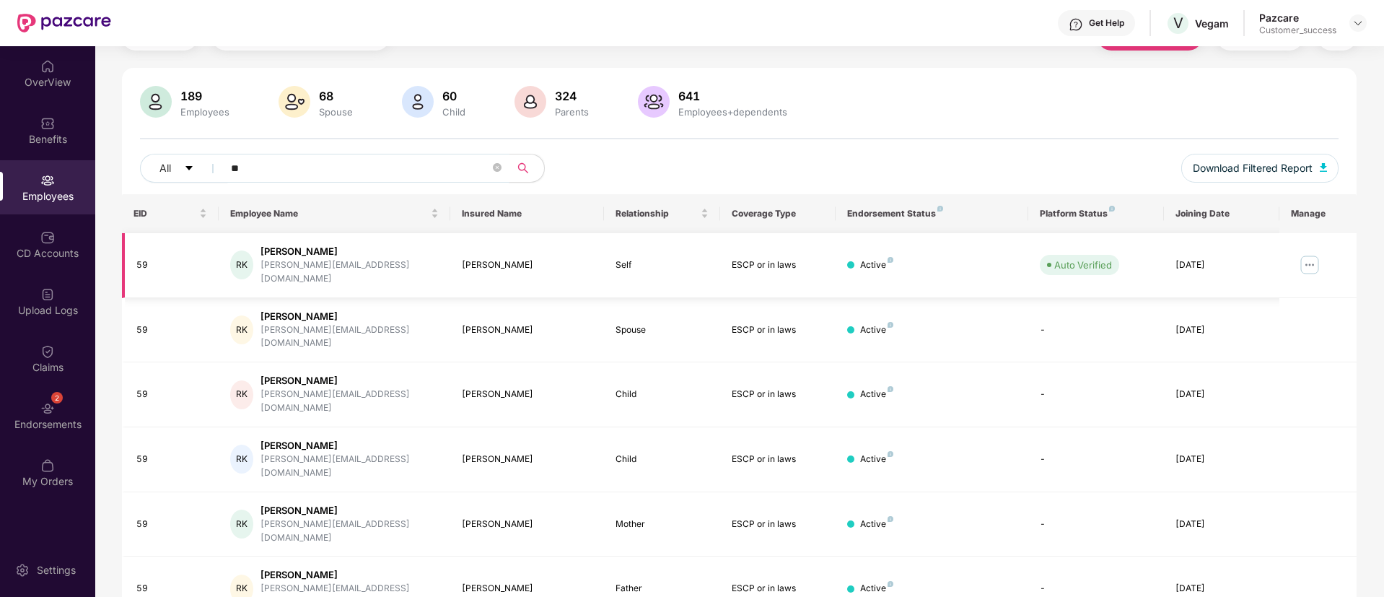
scroll to position [79, 0]
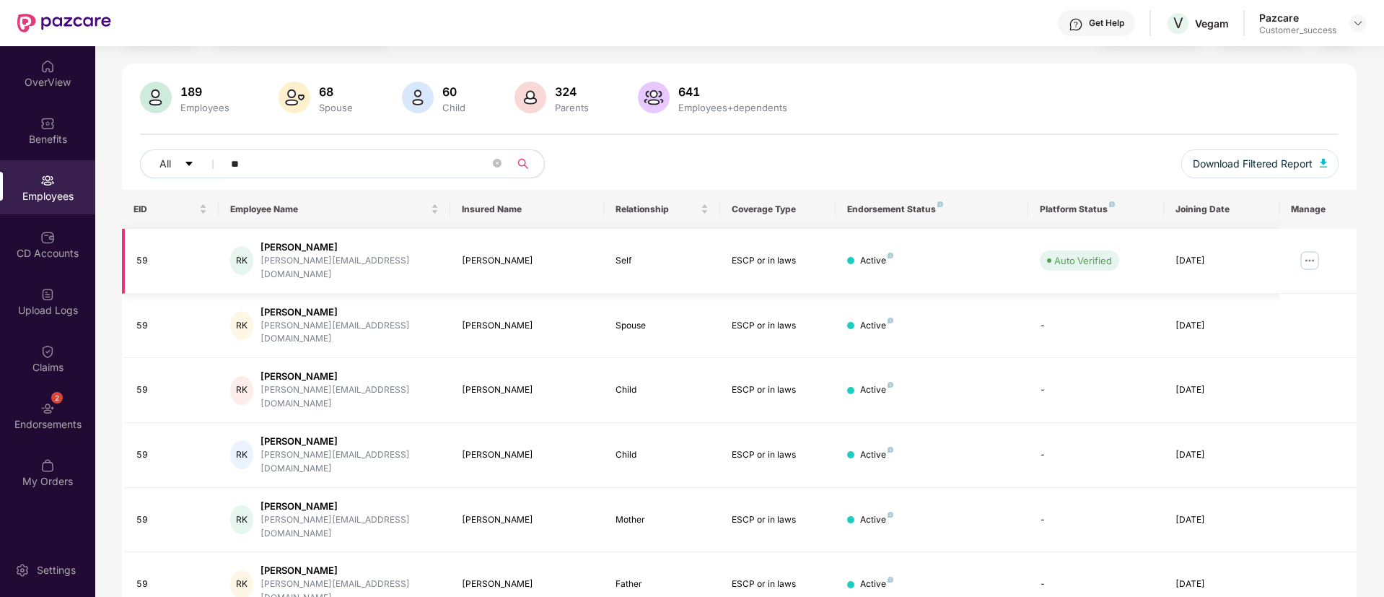
type input "**"
click at [1314, 249] on img at bounding box center [1309, 260] width 23 height 23
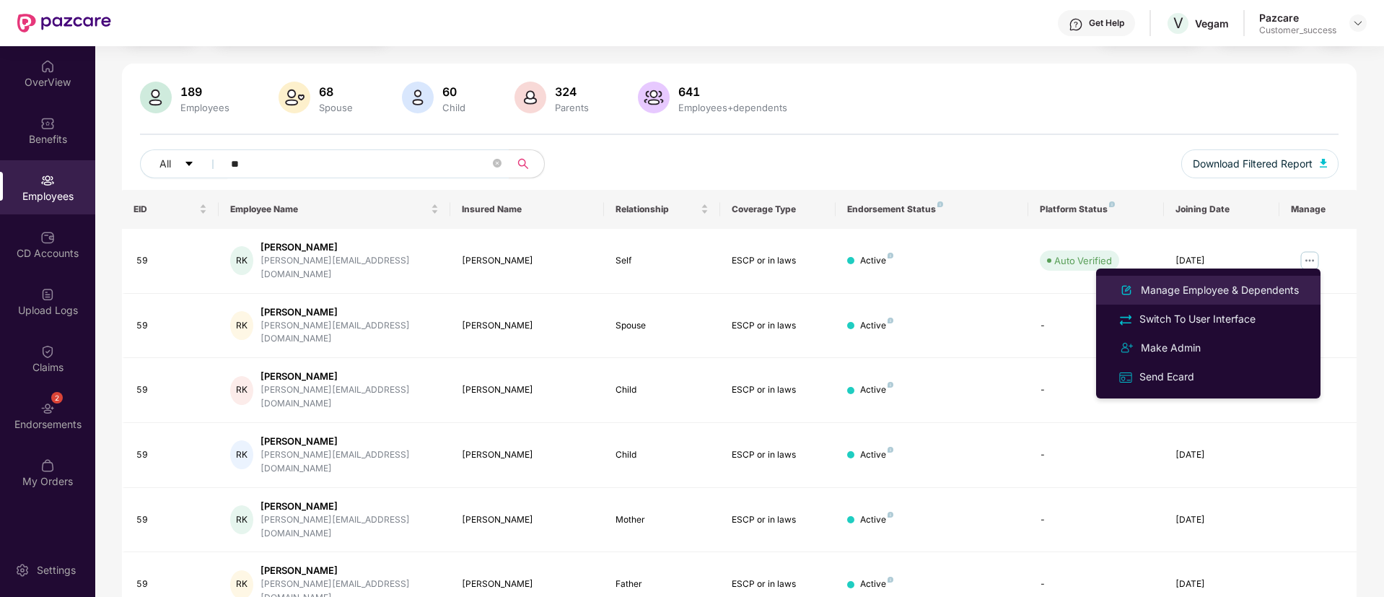
click at [1238, 294] on div "Manage Employee & Dependents" at bounding box center [1220, 290] width 164 height 16
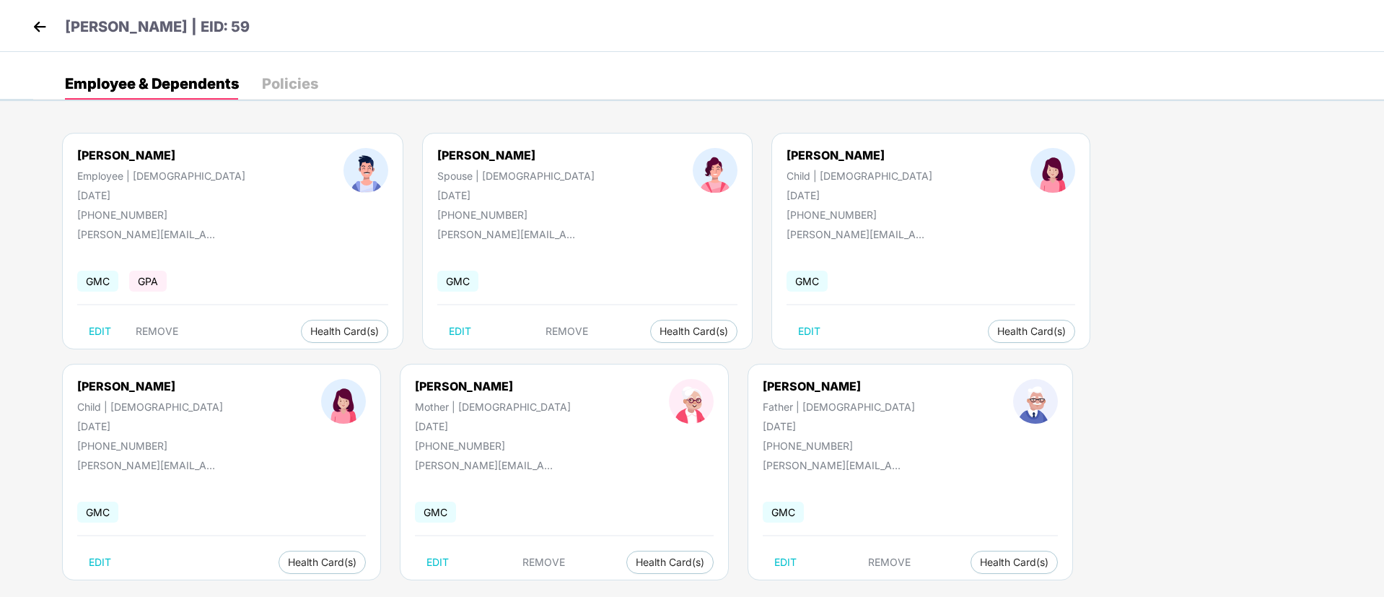
click at [40, 16] on img at bounding box center [40, 27] width 22 height 22
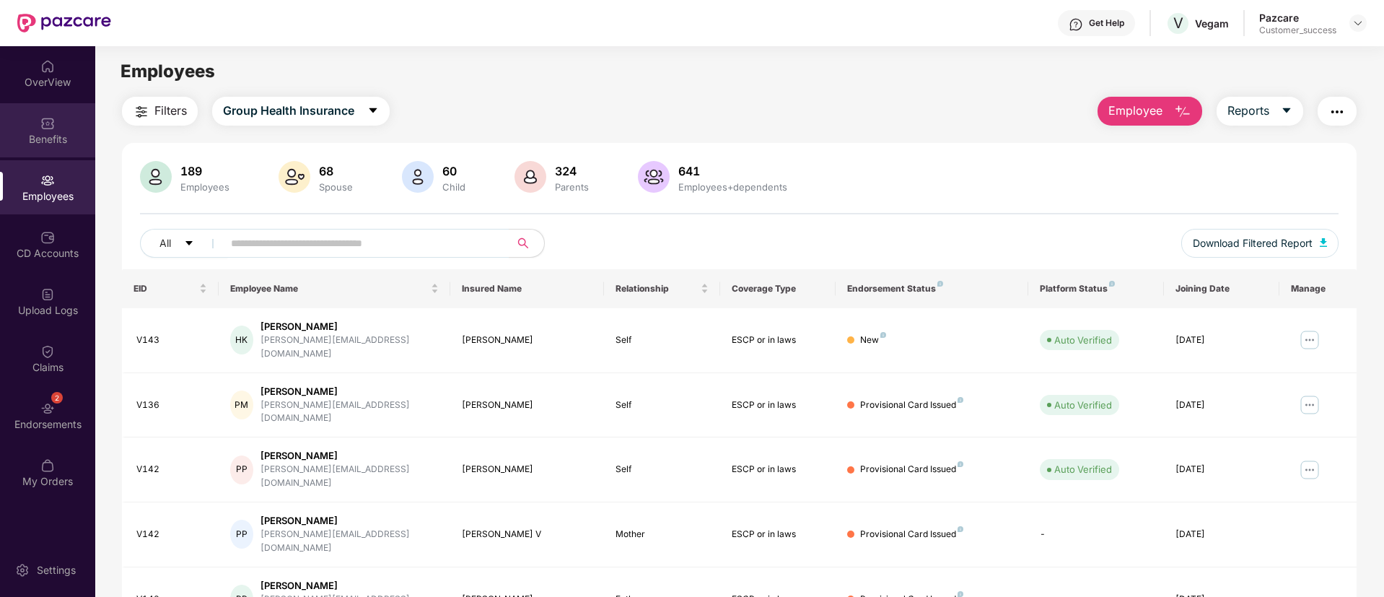
click at [48, 140] on div "Benefits" at bounding box center [47, 139] width 95 height 14
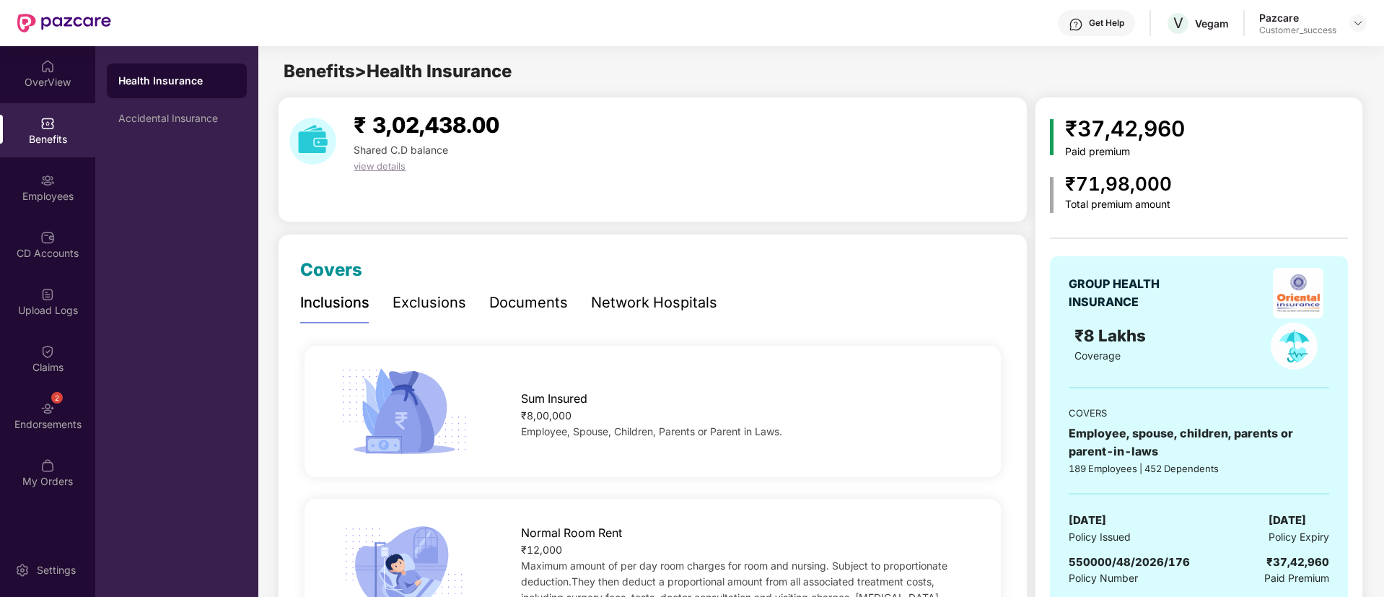
click at [671, 313] on div "Network Hospitals" at bounding box center [654, 303] width 126 height 22
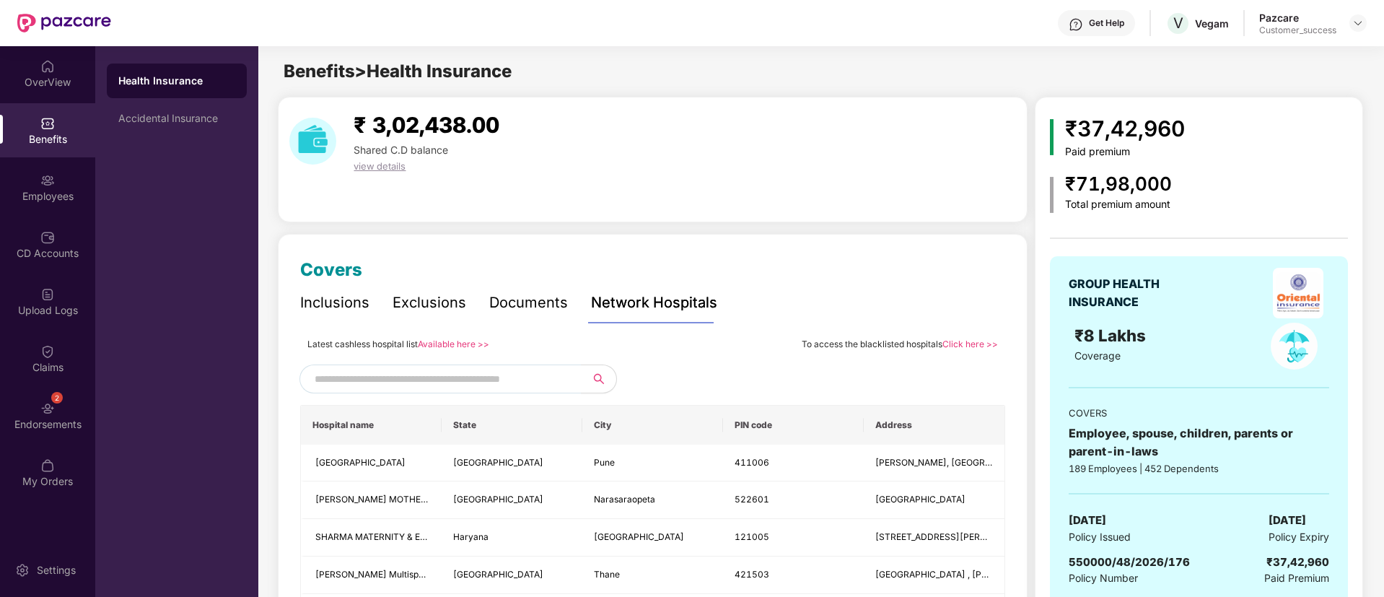
click at [468, 341] on link "Available here >>" at bounding box center [453, 343] width 71 height 11
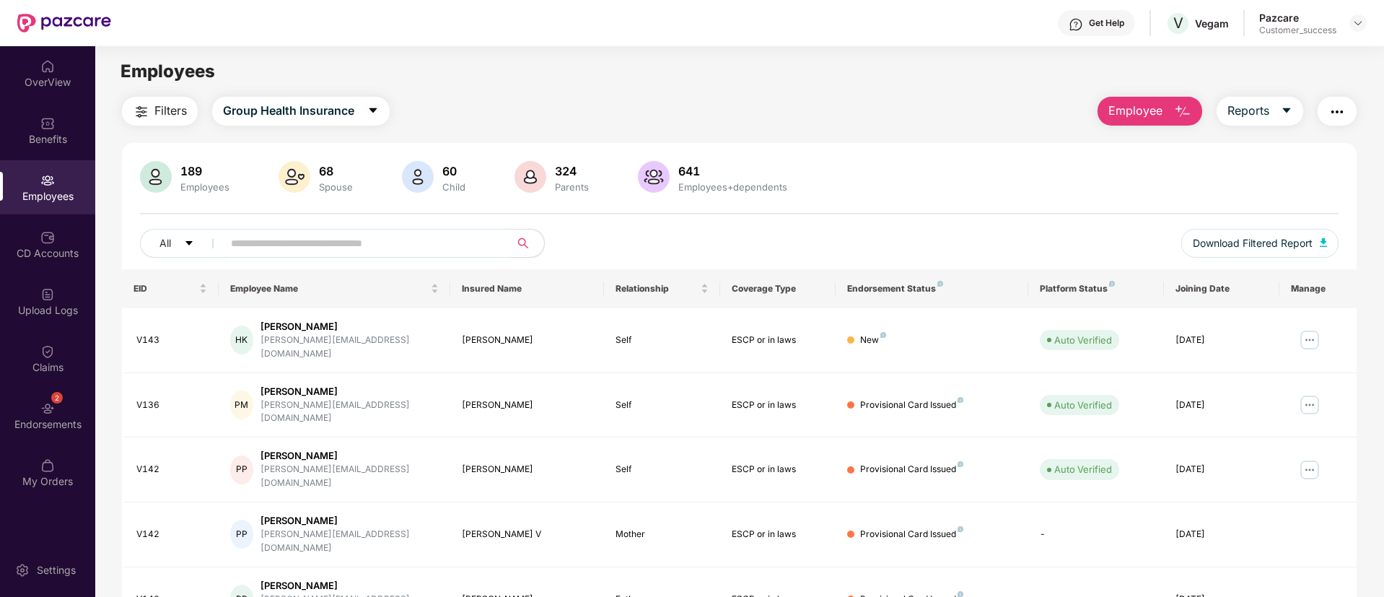
click at [285, 246] on input "text" at bounding box center [360, 243] width 259 height 22
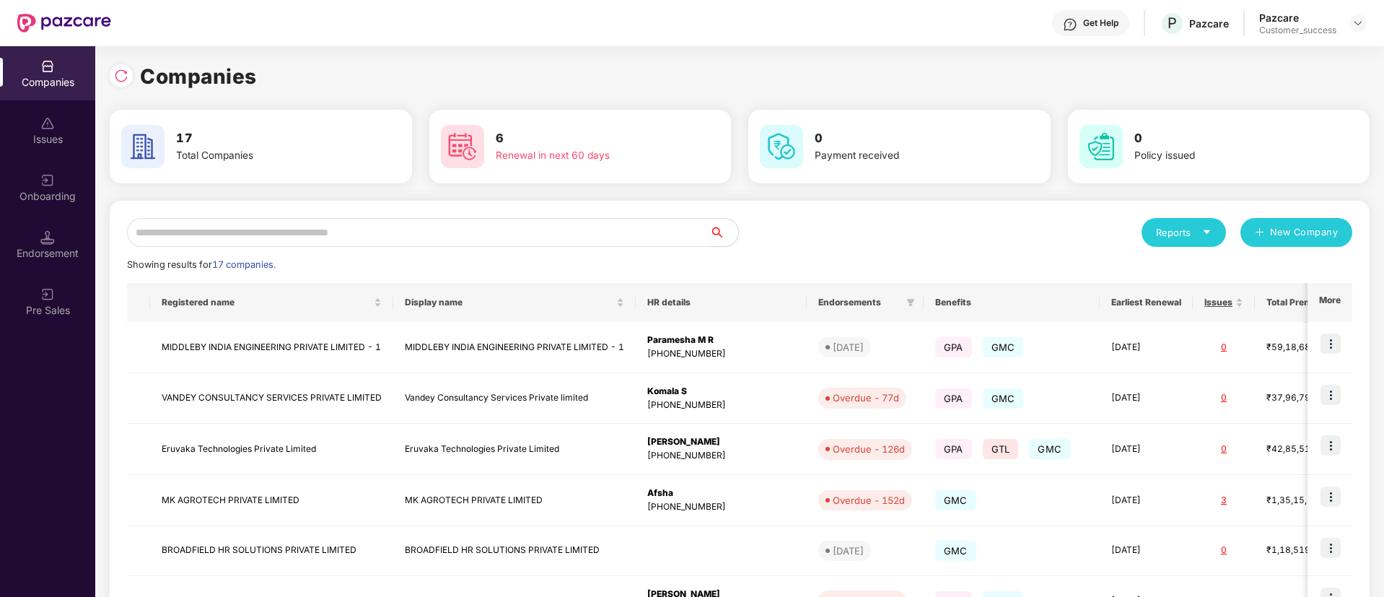
click at [281, 227] on input "text" at bounding box center [418, 232] width 582 height 29
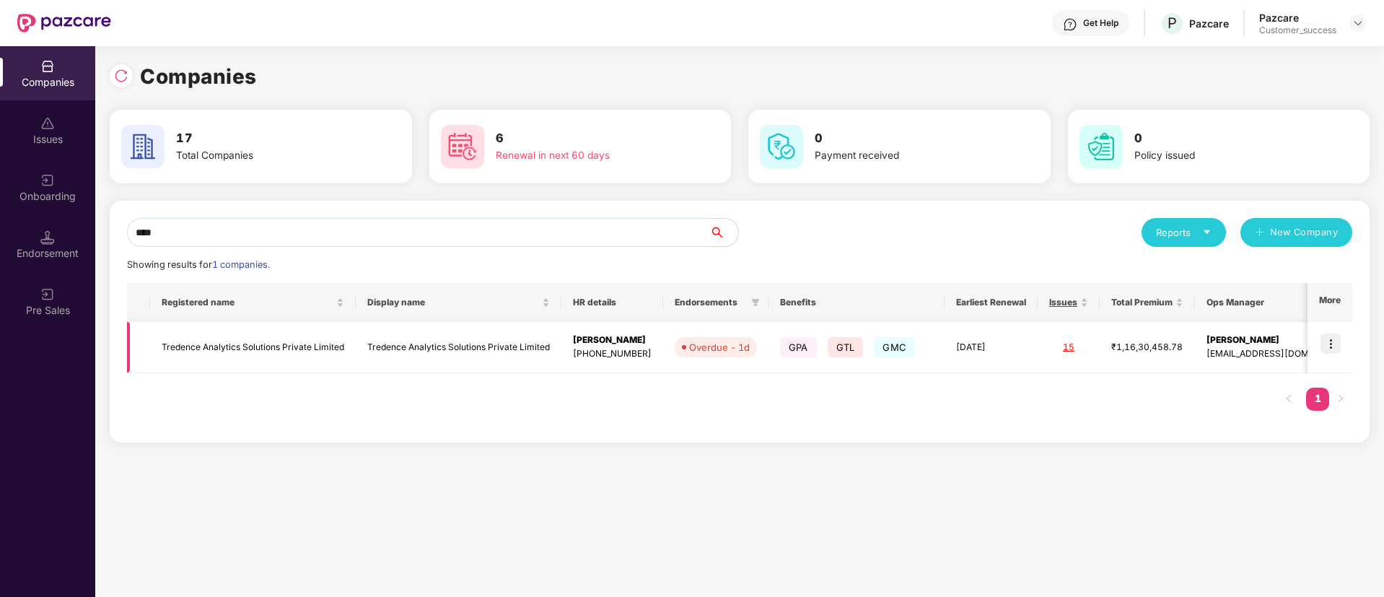
type input "****"
click at [1340, 346] on img at bounding box center [1331, 343] width 20 height 20
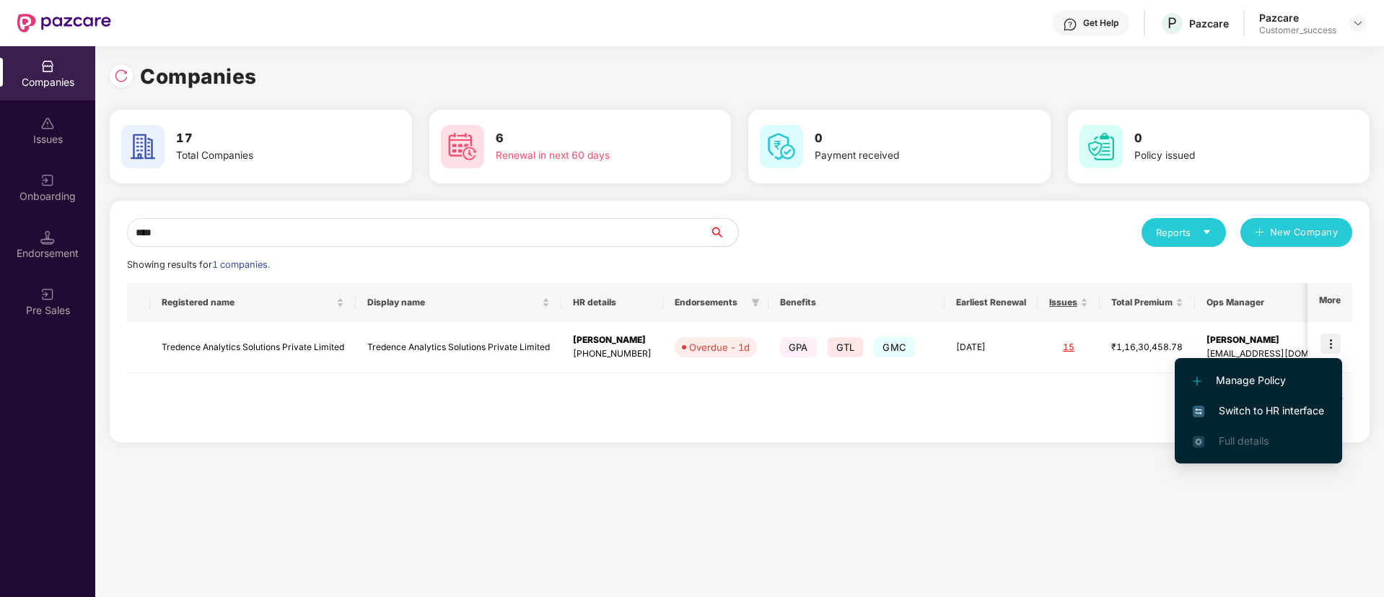
click at [1254, 401] on li "Switch to HR interface" at bounding box center [1258, 411] width 167 height 30
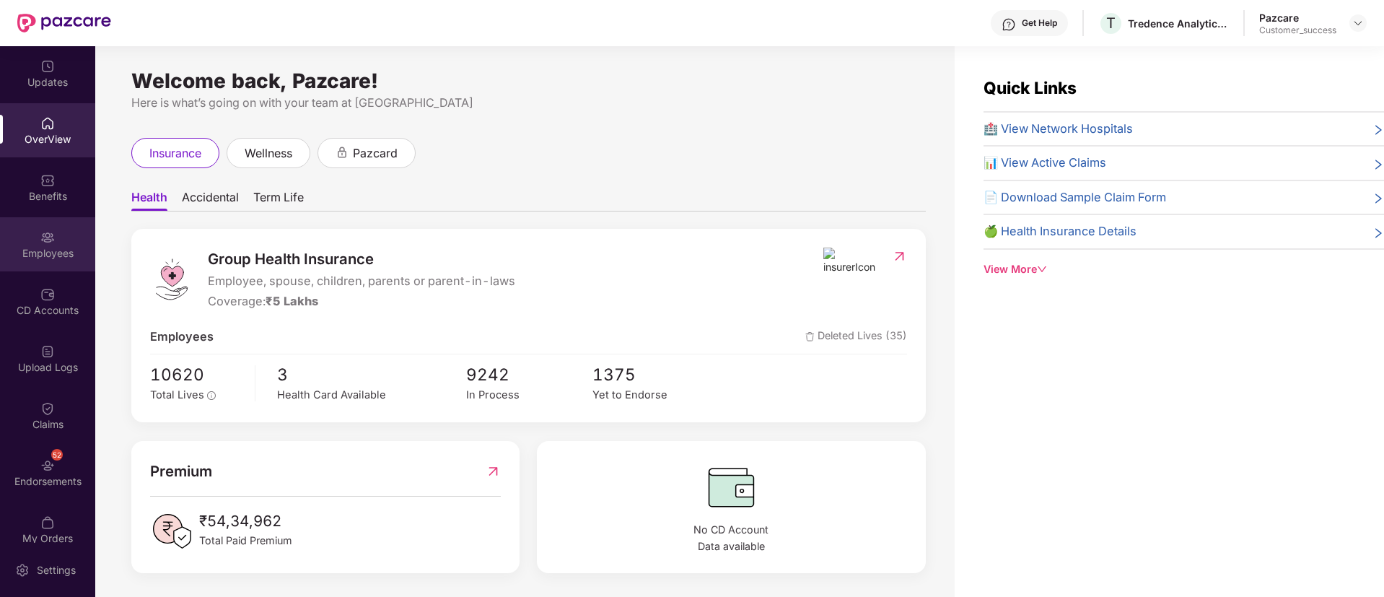
click at [43, 238] on img at bounding box center [47, 237] width 14 height 14
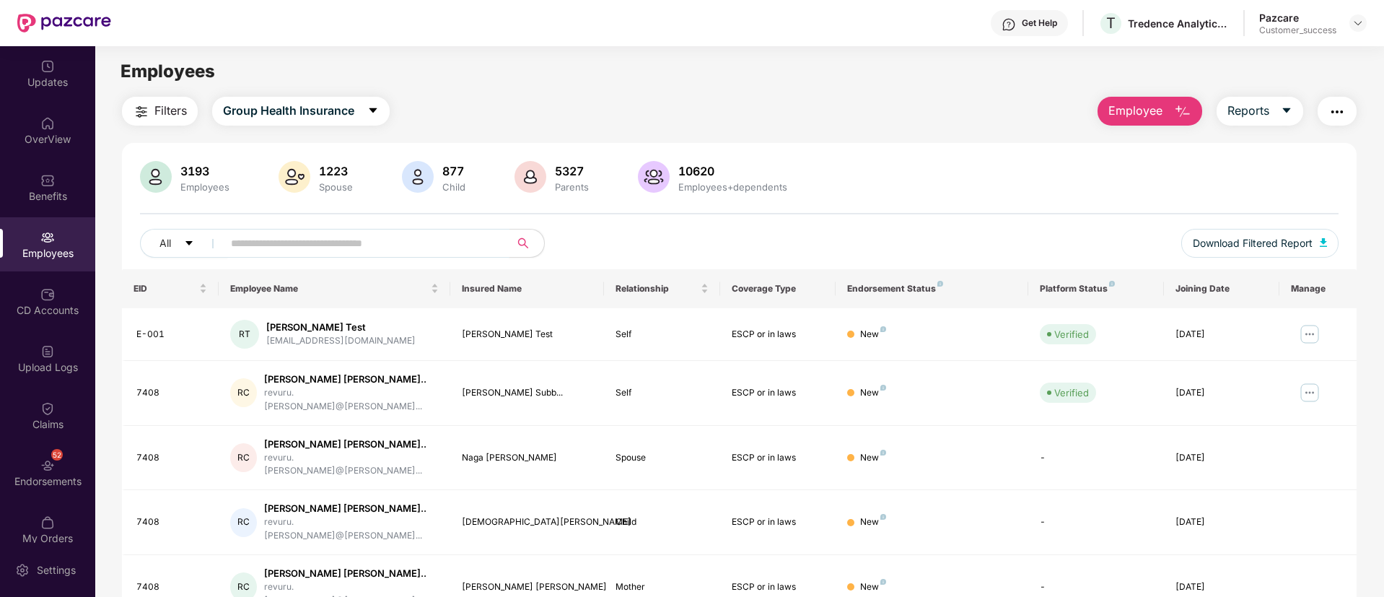
click at [393, 231] on span at bounding box center [362, 243] width 296 height 29
paste input "**********"
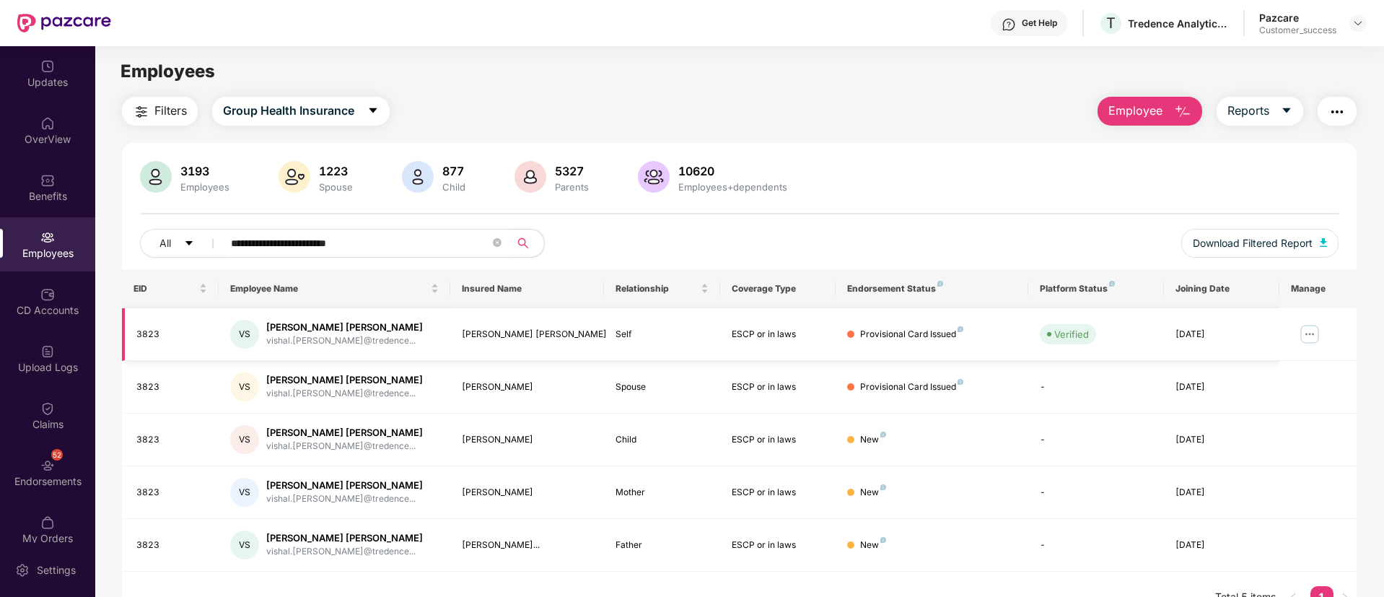
type input "**********"
click at [1316, 328] on img at bounding box center [1309, 334] width 23 height 23
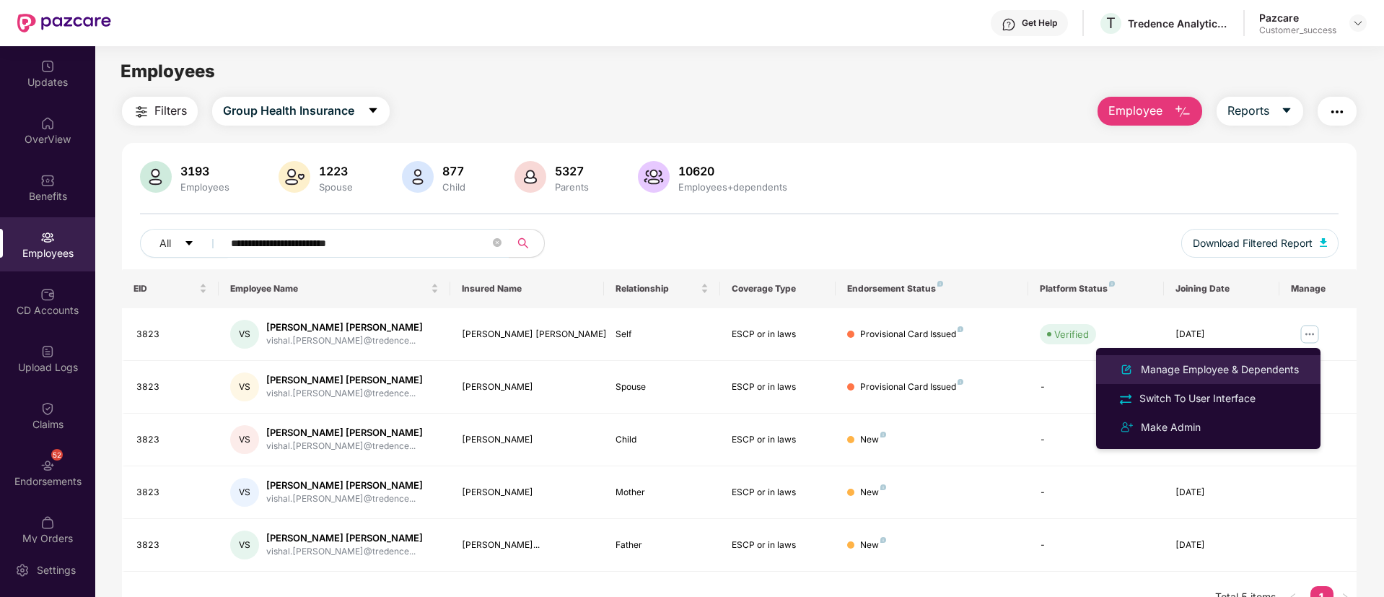
click at [1246, 364] on div "Manage Employee & Dependents" at bounding box center [1220, 370] width 164 height 16
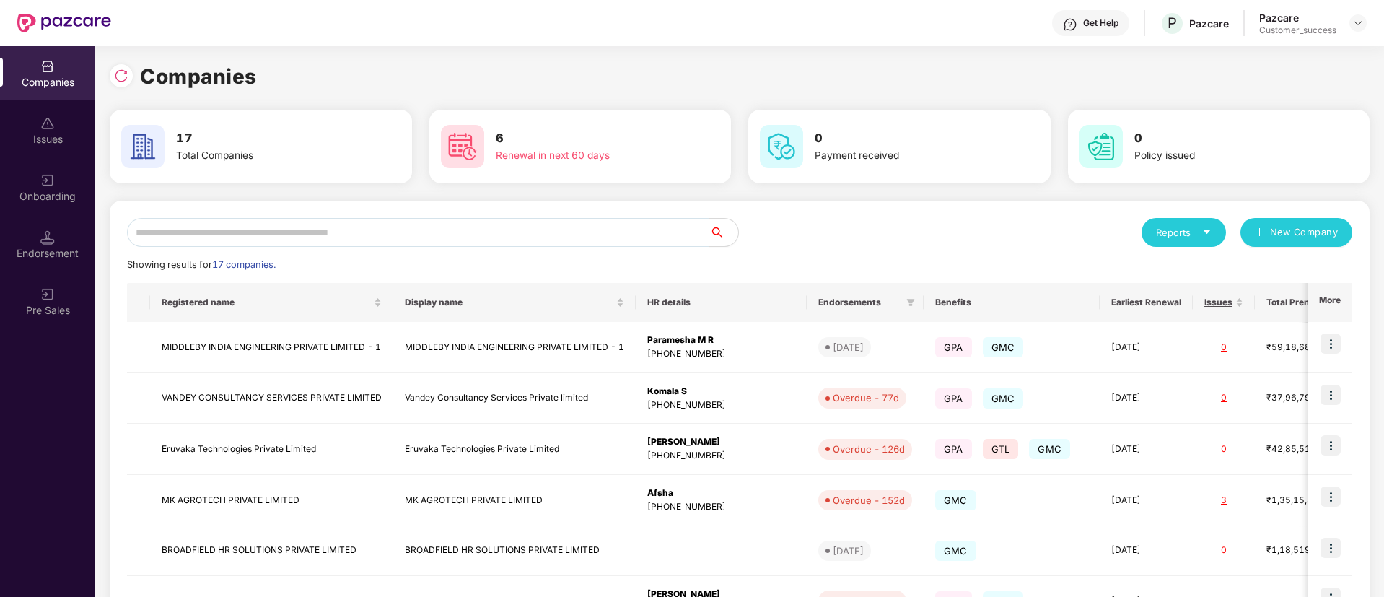
click at [313, 222] on input "text" at bounding box center [418, 232] width 582 height 29
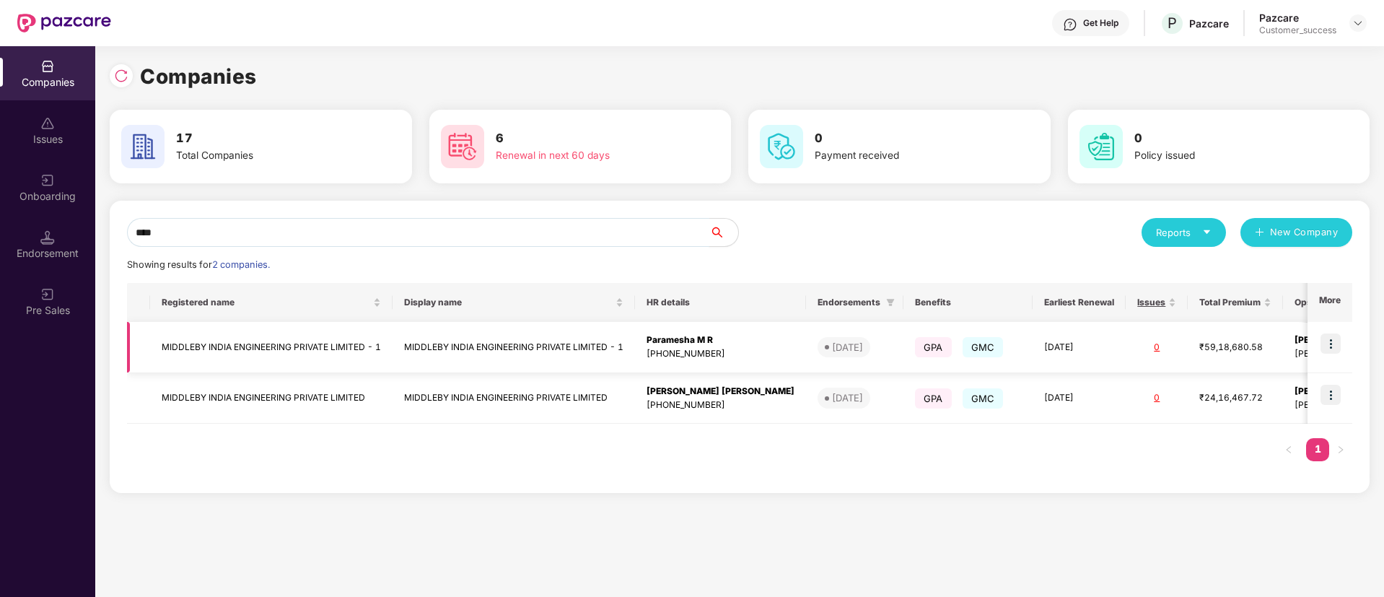
type input "****"
click at [1341, 339] on img at bounding box center [1331, 343] width 20 height 20
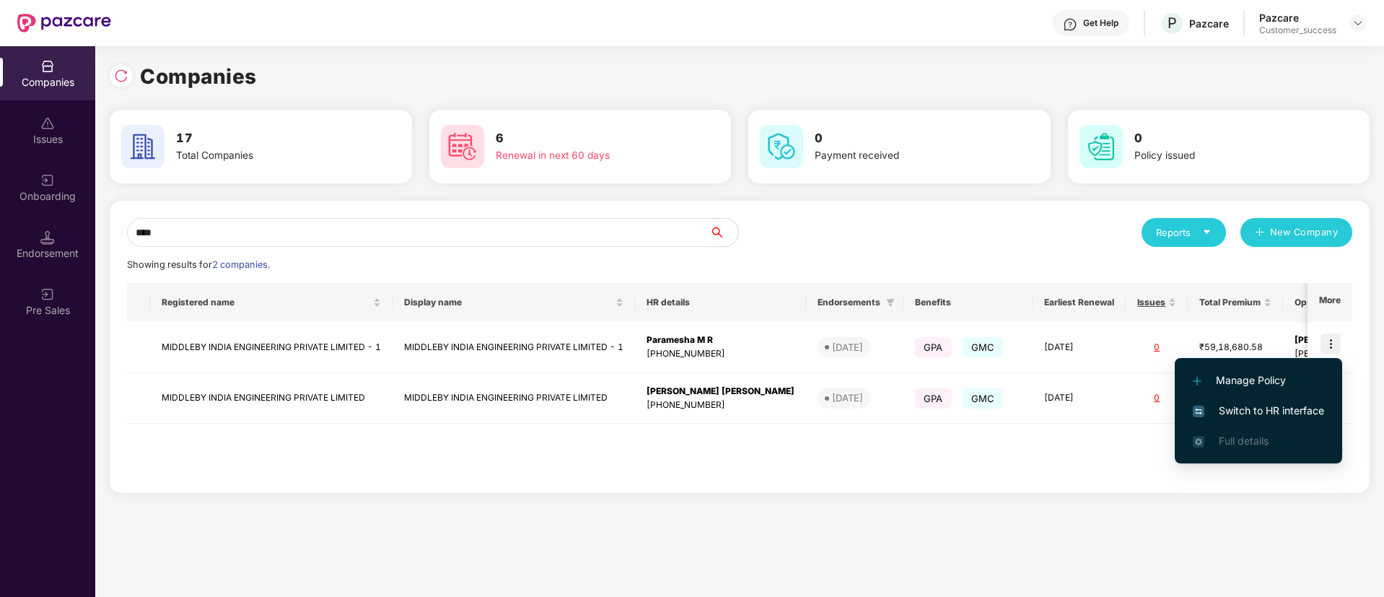
click at [1298, 399] on li "Switch to HR interface" at bounding box center [1258, 411] width 167 height 30
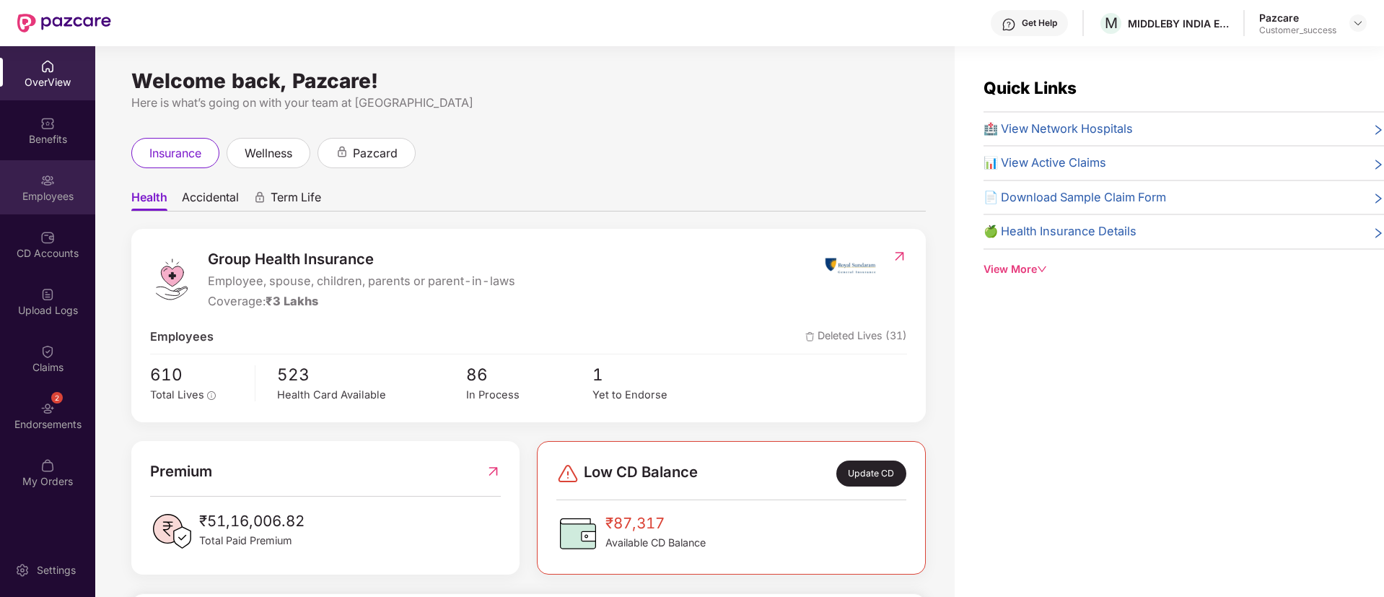
click at [37, 180] on div "Employees" at bounding box center [47, 187] width 95 height 54
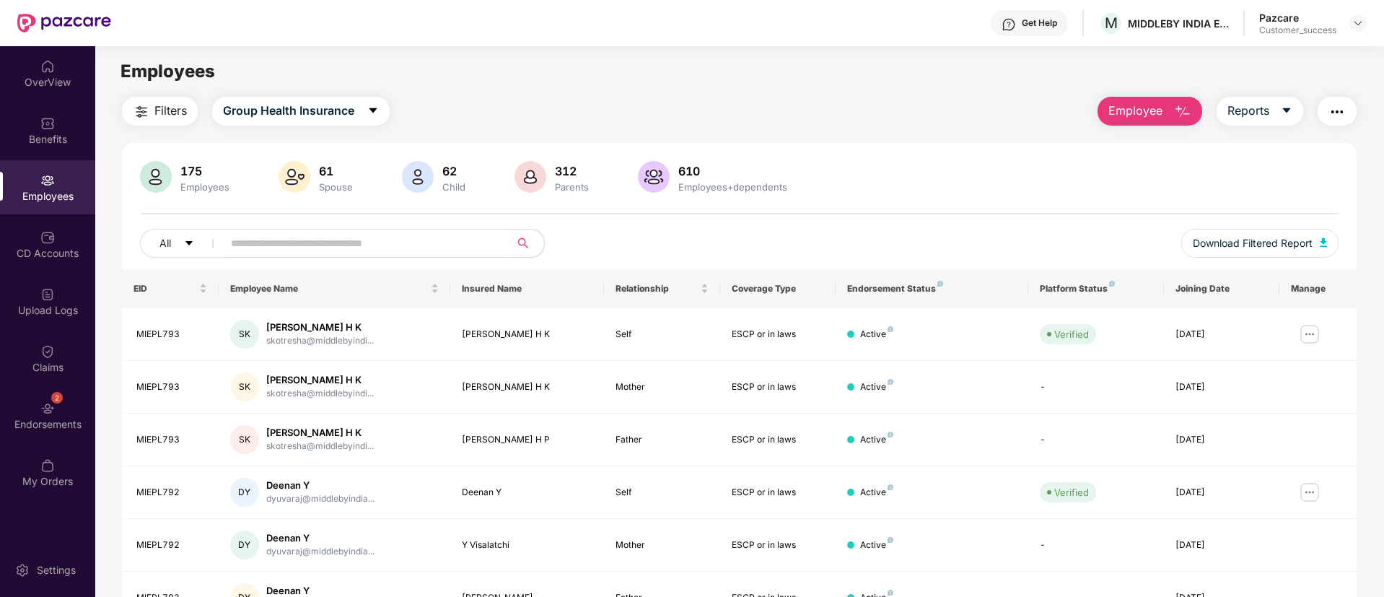
paste input "********"
type input "********"
click at [373, 237] on input "********" at bounding box center [360, 243] width 259 height 22
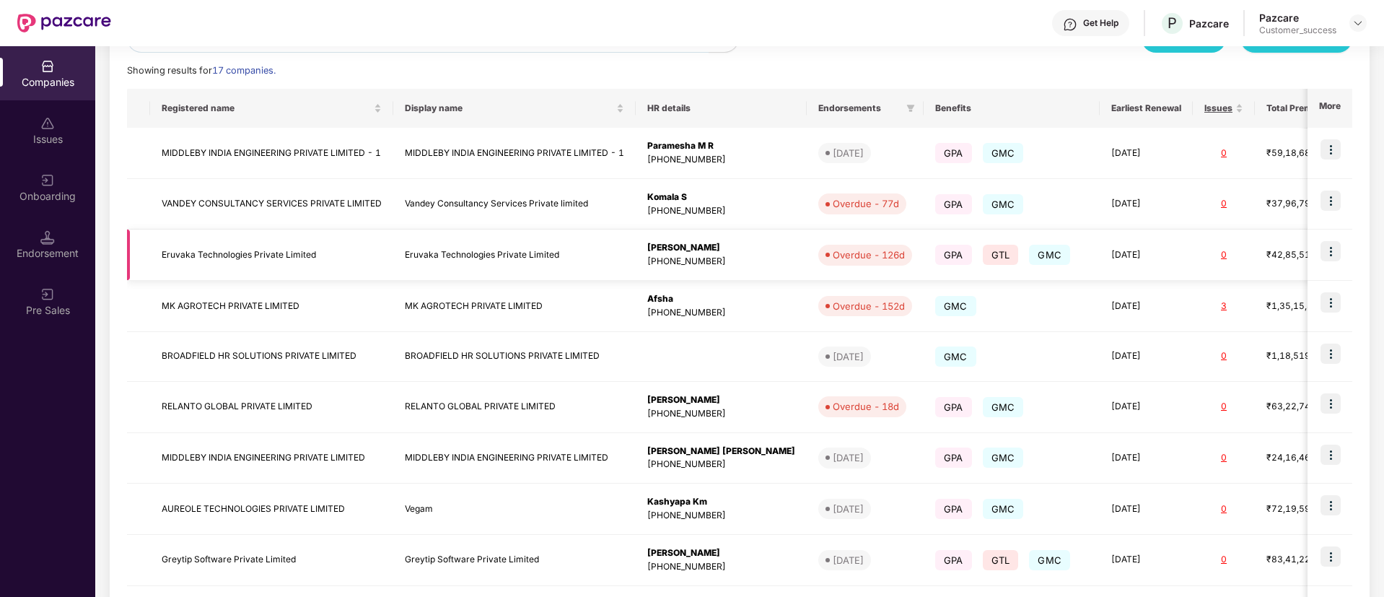
scroll to position [206, 0]
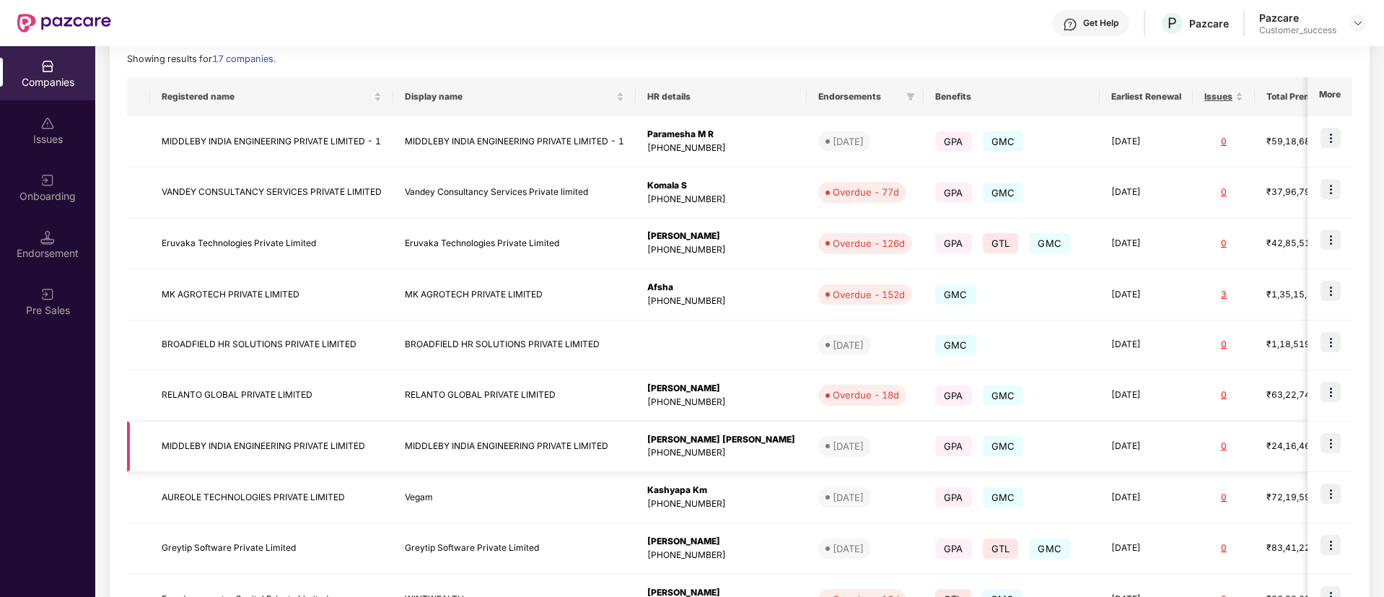
click at [1339, 447] on img at bounding box center [1331, 443] width 20 height 20
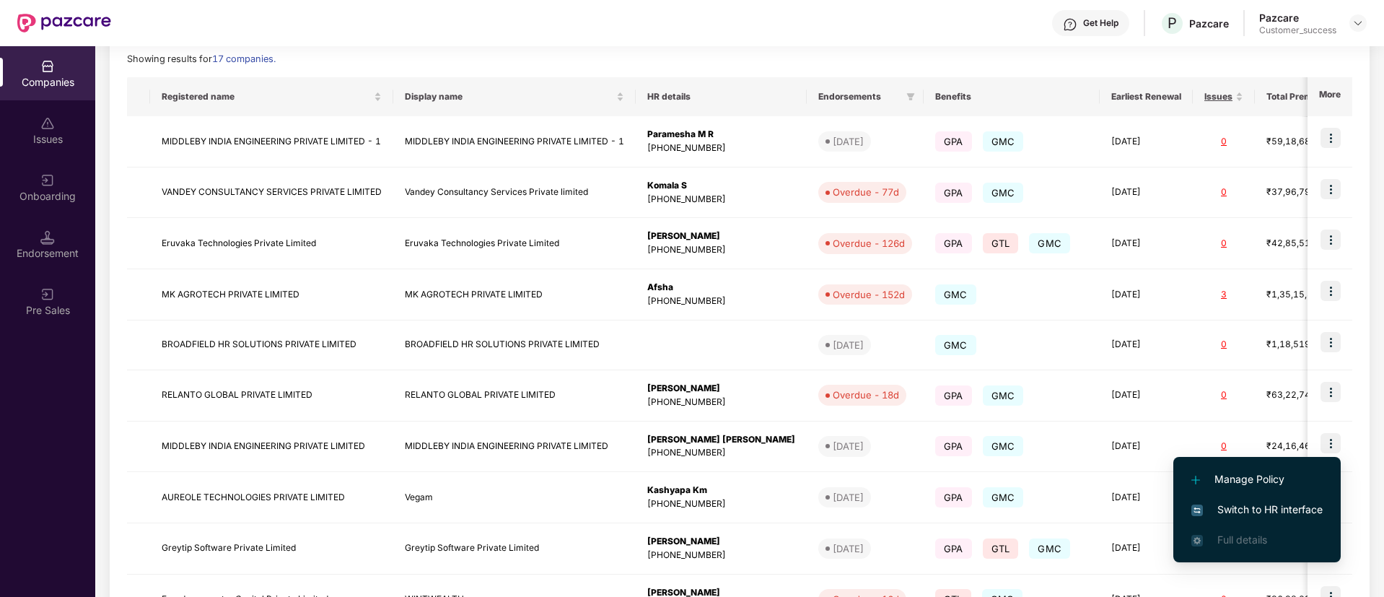
click at [1251, 510] on span "Switch to HR interface" at bounding box center [1257, 510] width 131 height 16
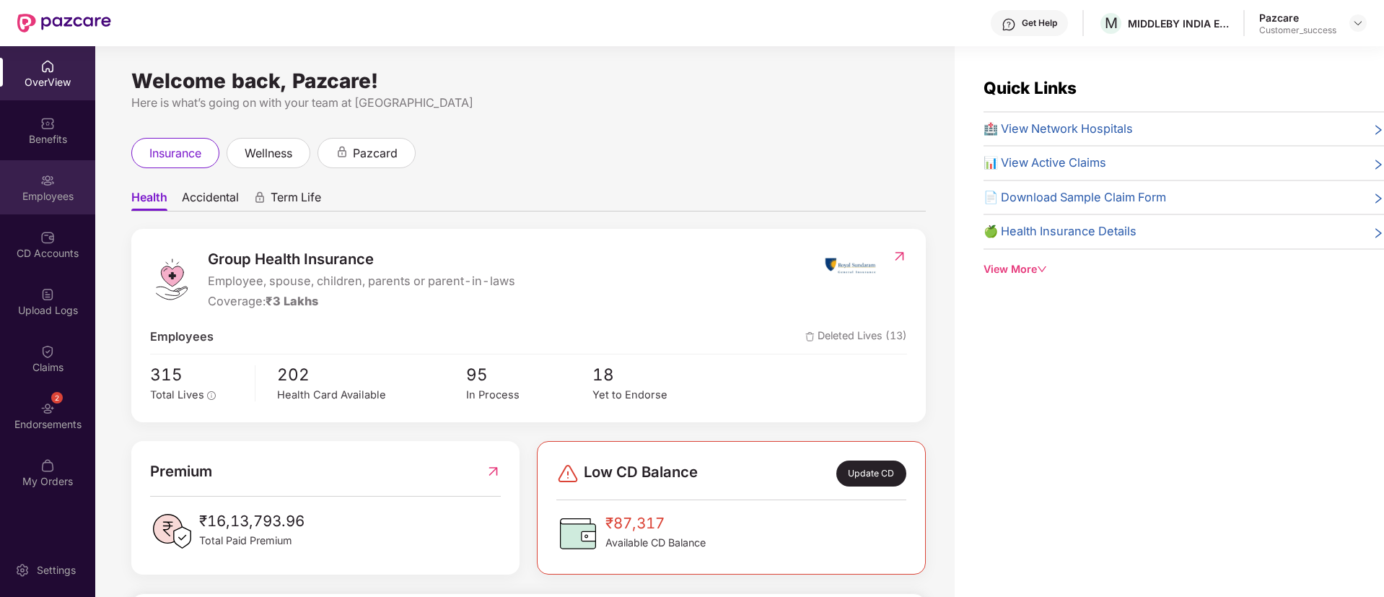
click at [51, 198] on div "Employees" at bounding box center [47, 196] width 95 height 14
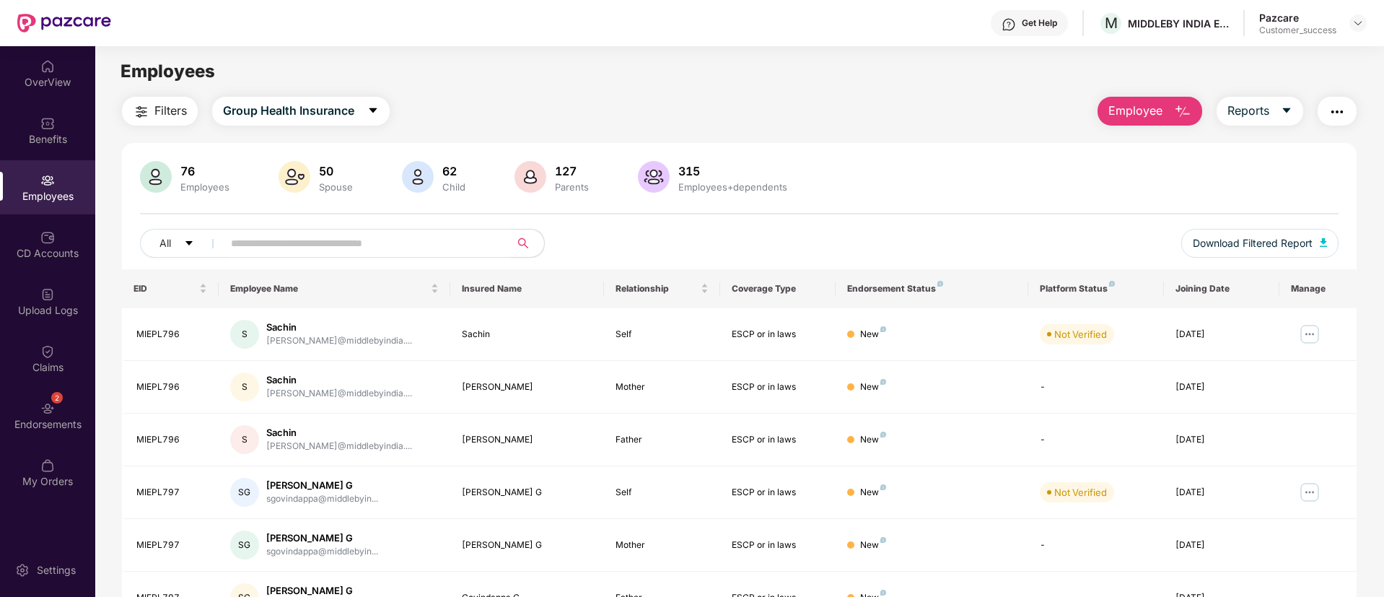
click at [432, 243] on input "text" at bounding box center [360, 243] width 259 height 22
paste input "********"
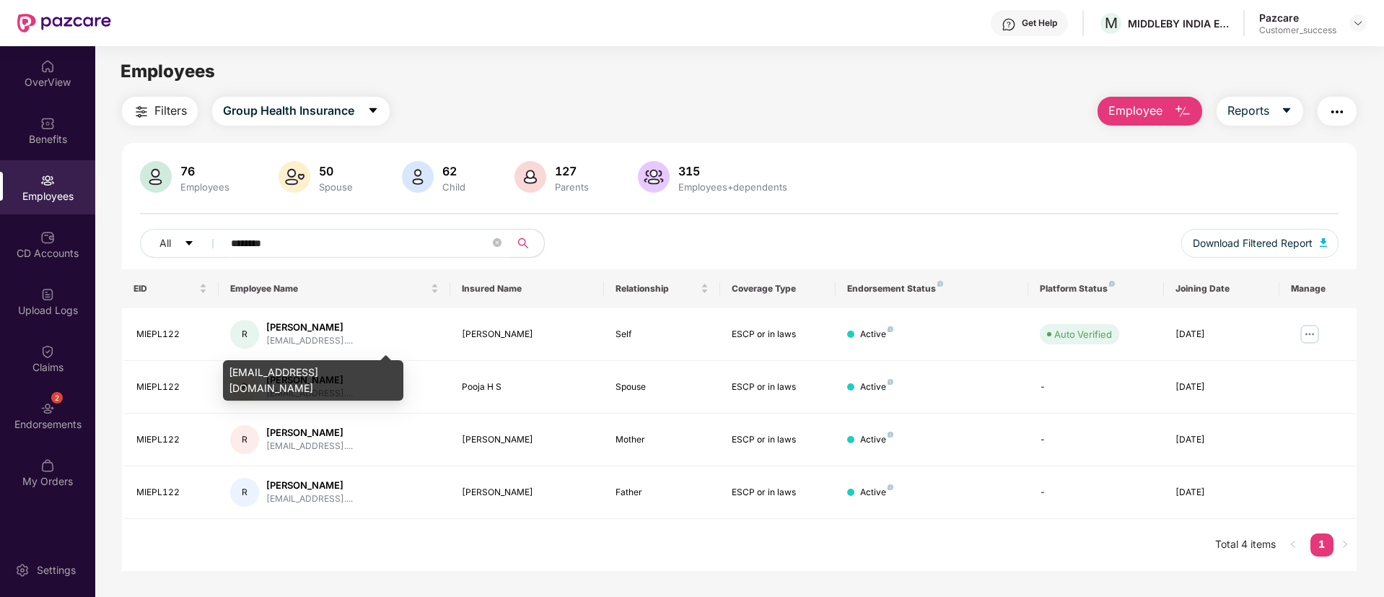
type input "********"
click at [367, 371] on div "ravichandra2205@gmail.com" at bounding box center [313, 380] width 180 height 40
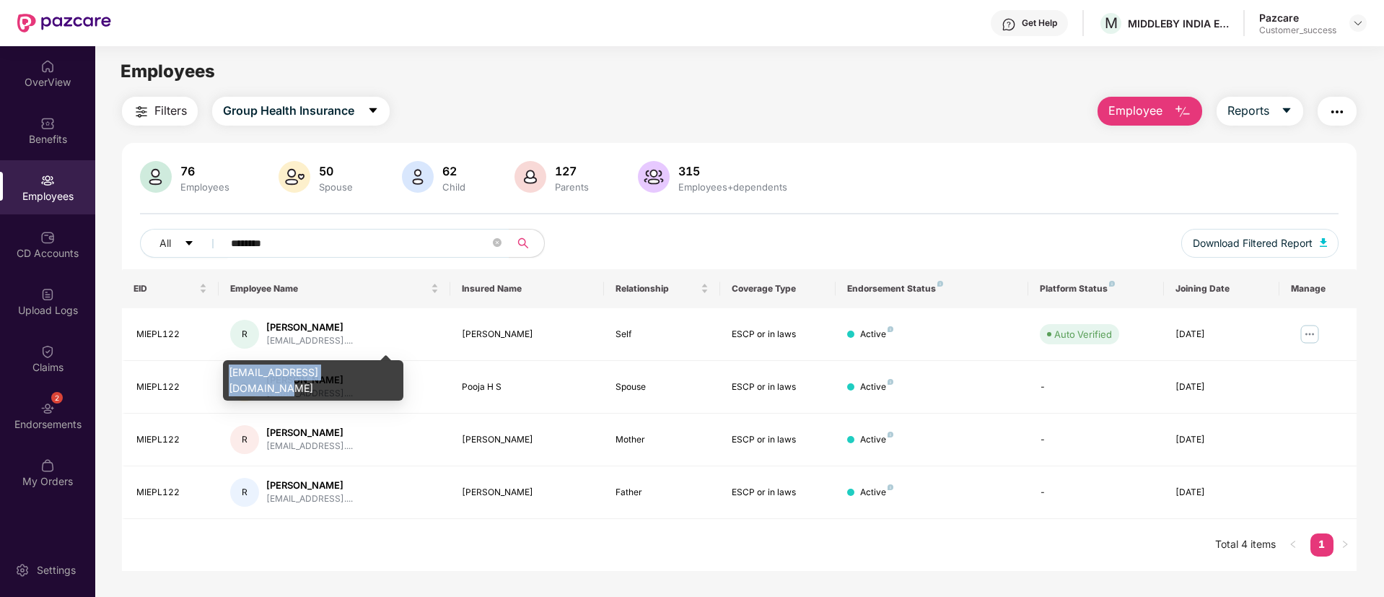
copy div "ravichandra2205@gmail.com"
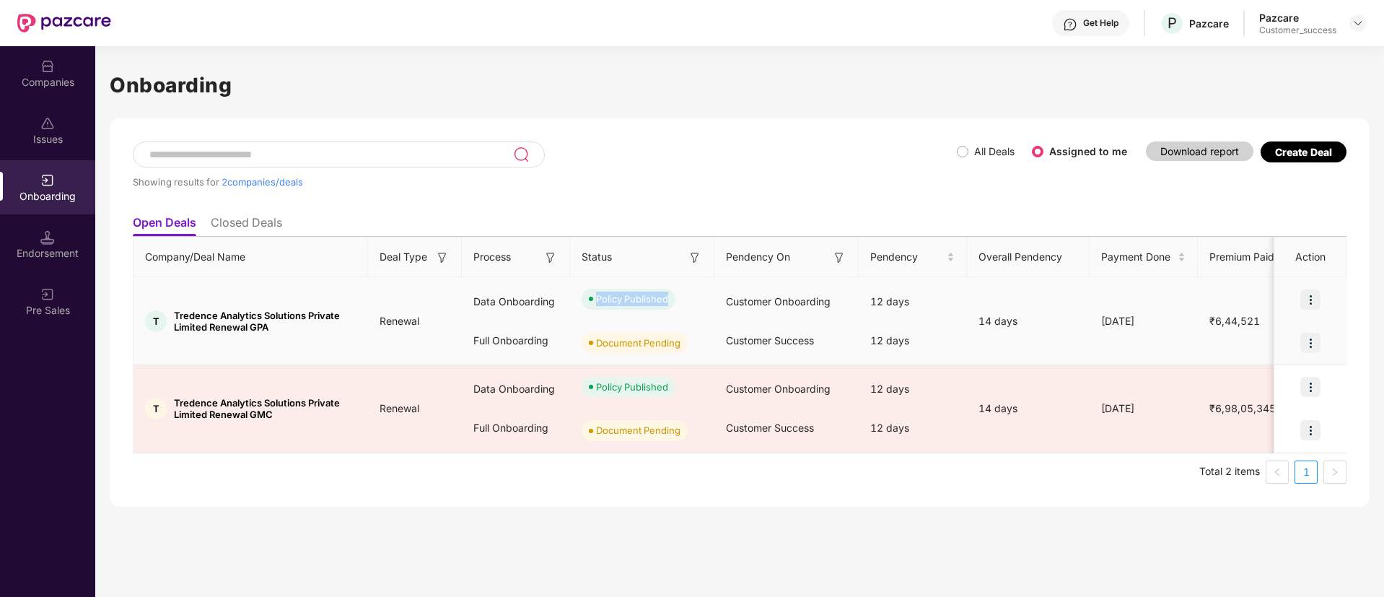
drag, startPoint x: 671, startPoint y: 297, endPoint x: 591, endPoint y: 305, distance: 80.4
click at [591, 305] on span "Policy Published" at bounding box center [629, 299] width 94 height 20
drag, startPoint x: 682, startPoint y: 298, endPoint x: 585, endPoint y: 307, distance: 97.8
click at [585, 307] on div "Policy Published" at bounding box center [642, 298] width 144 height 43
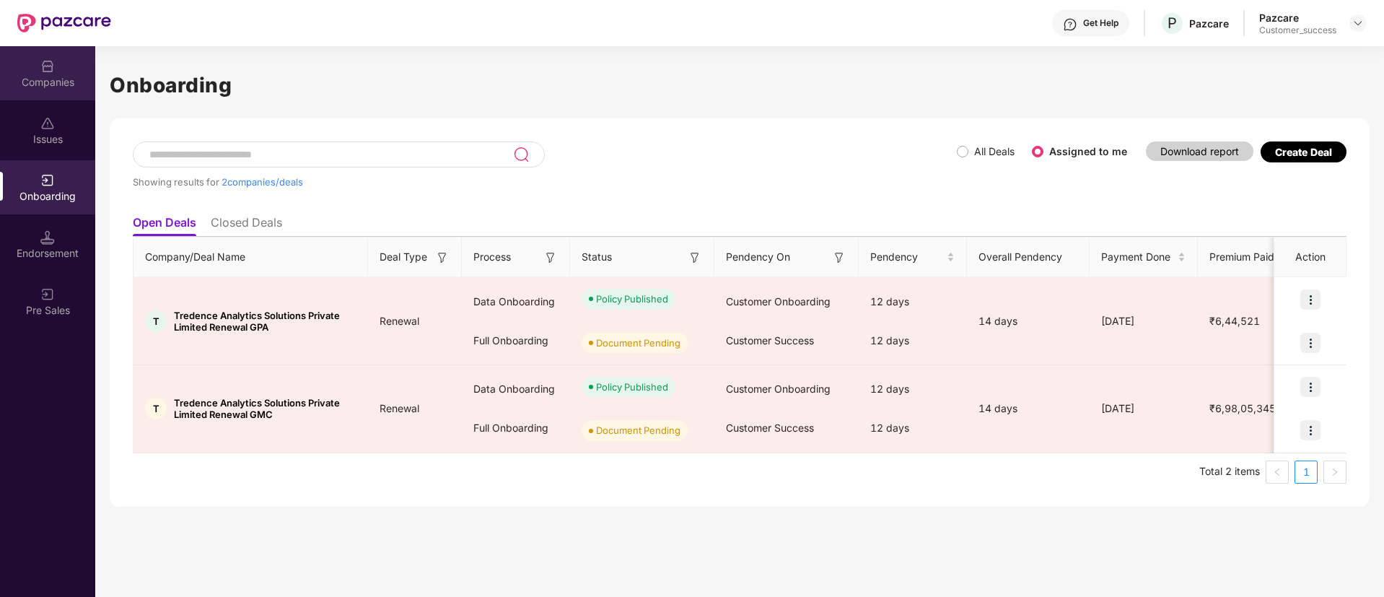
click at [35, 82] on div "Companies" at bounding box center [47, 82] width 95 height 14
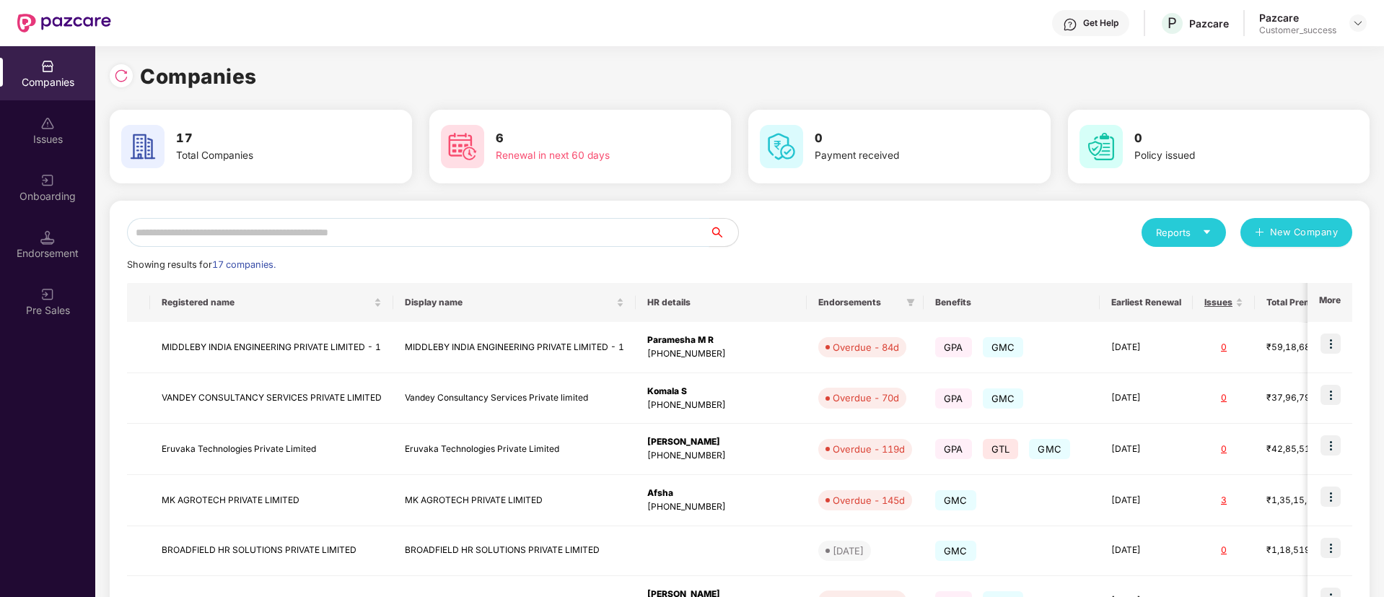
click at [296, 235] on input "text" at bounding box center [418, 232] width 582 height 29
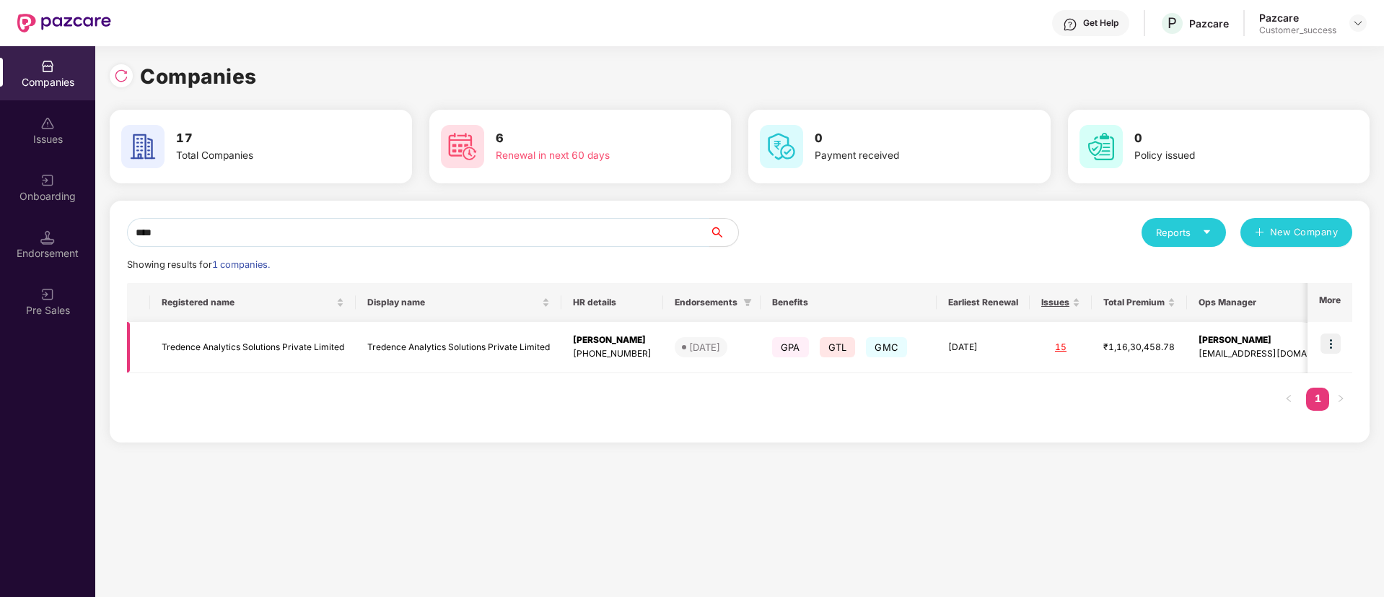
type input "****"
click at [1332, 342] on img at bounding box center [1331, 343] width 20 height 20
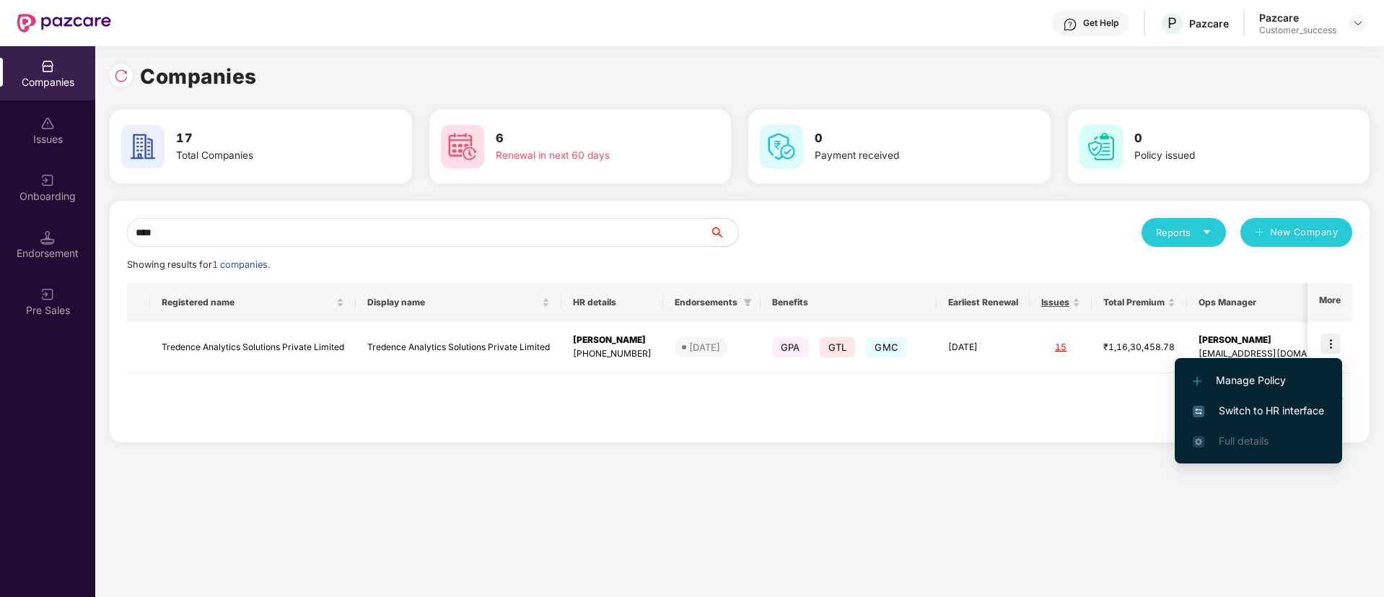
click at [1241, 416] on span "Switch to HR interface" at bounding box center [1258, 411] width 131 height 16
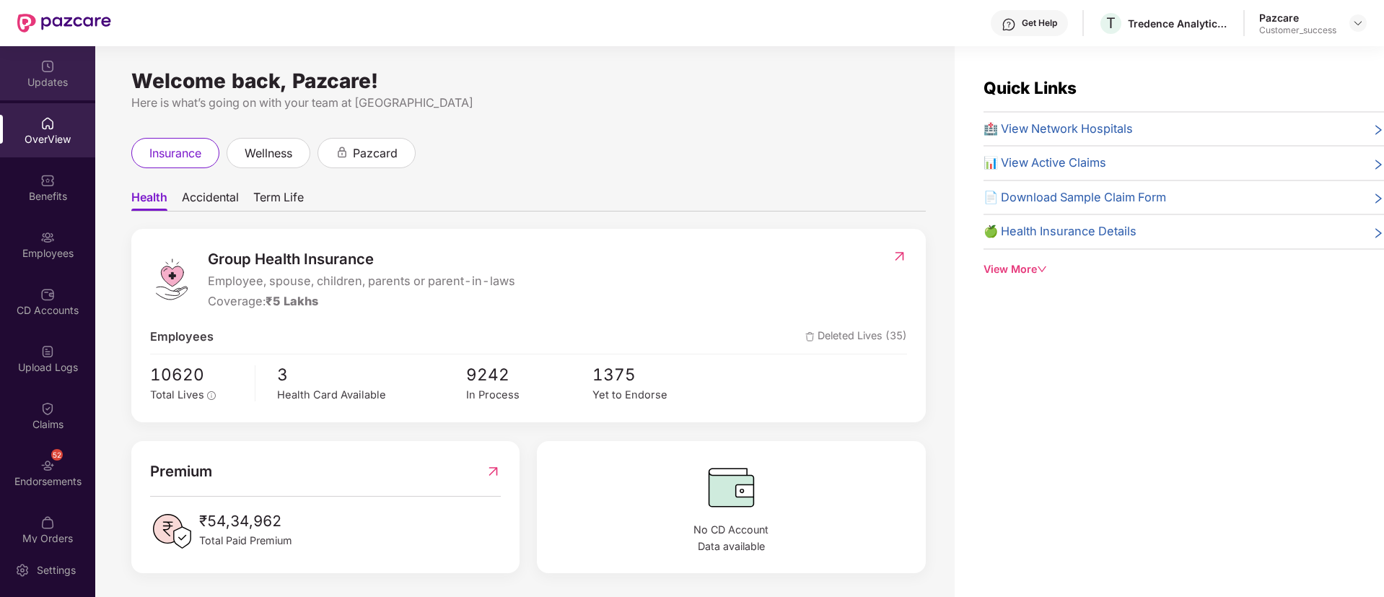
click at [53, 81] on div "Updates" at bounding box center [47, 82] width 95 height 14
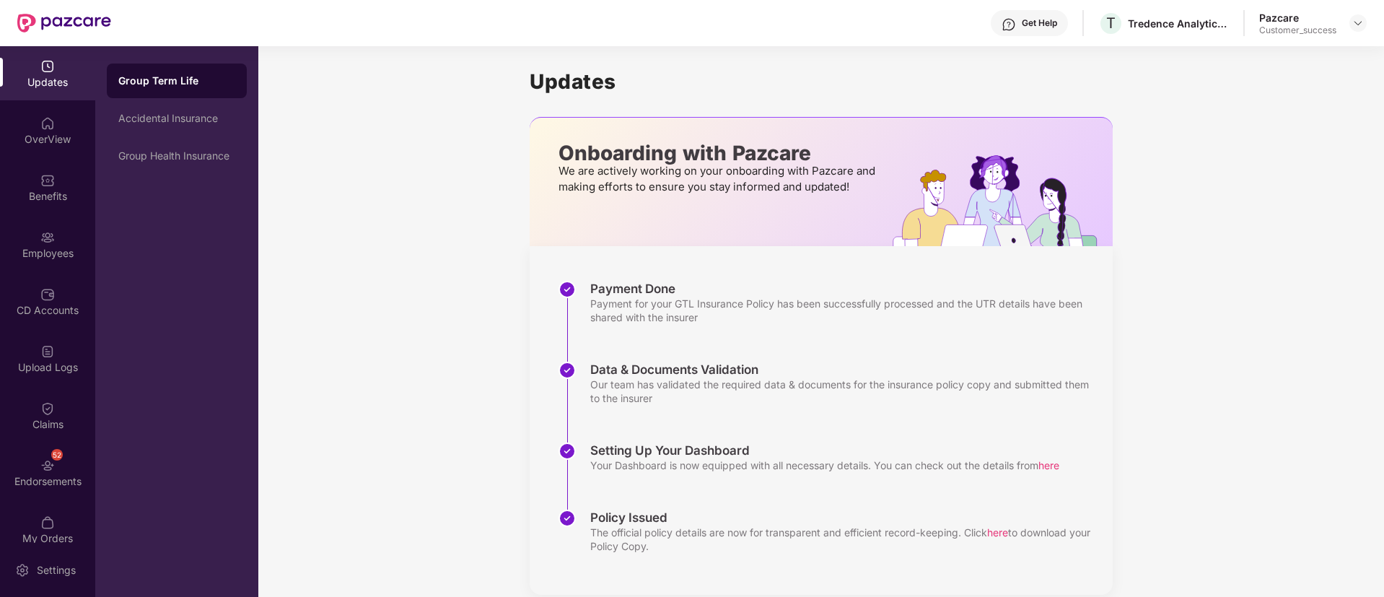
scroll to position [21, 0]
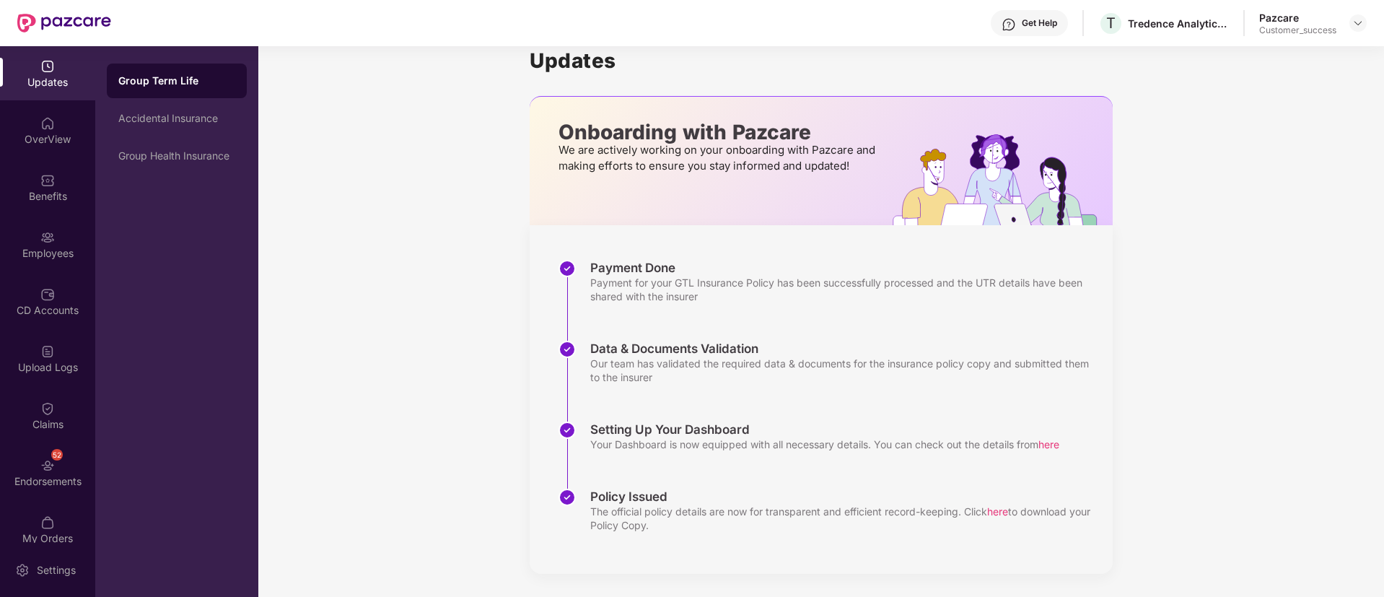
drag, startPoint x: 696, startPoint y: 533, endPoint x: 580, endPoint y: 493, distance: 122.8
click at [580, 493] on div "Policy Issued The official policy details are now for transparent and efficient…" at bounding box center [836, 514] width 554 height 51
click at [676, 522] on div "The official policy details are now for transparent and efficient record-keepin…" at bounding box center [844, 517] width 508 height 27
click at [1005, 512] on span "here" at bounding box center [997, 511] width 21 height 12
click at [170, 121] on div "Accidental Insurance" at bounding box center [176, 119] width 117 height 12
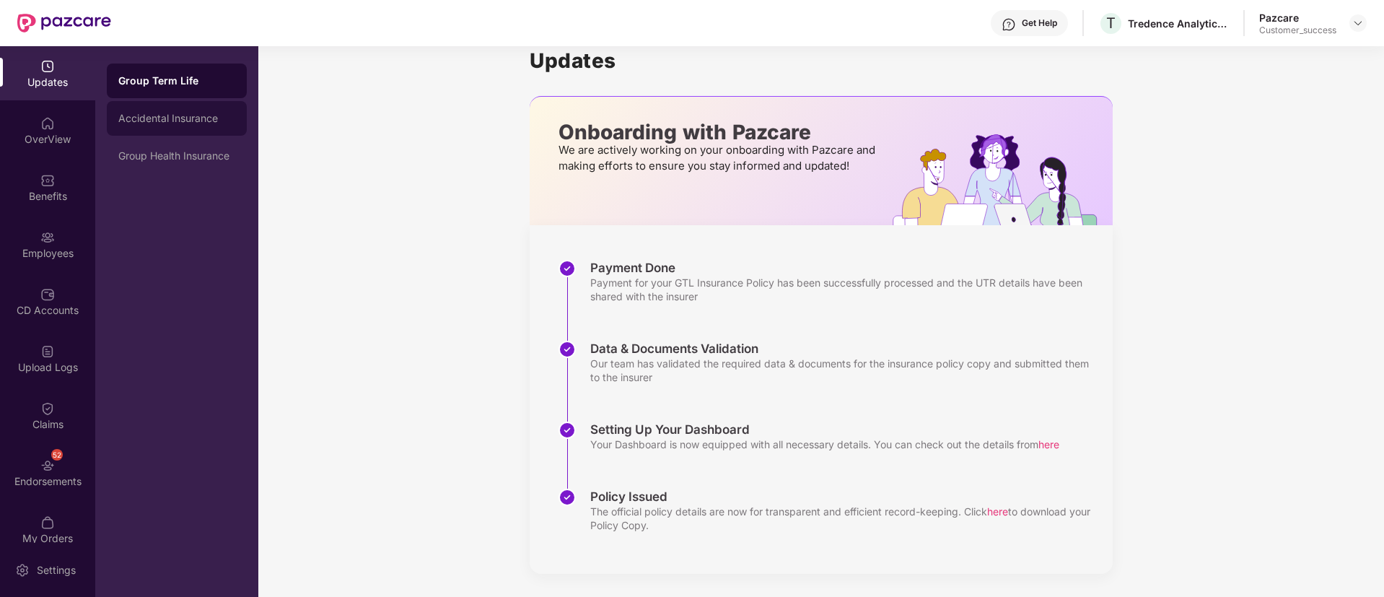
scroll to position [9, 0]
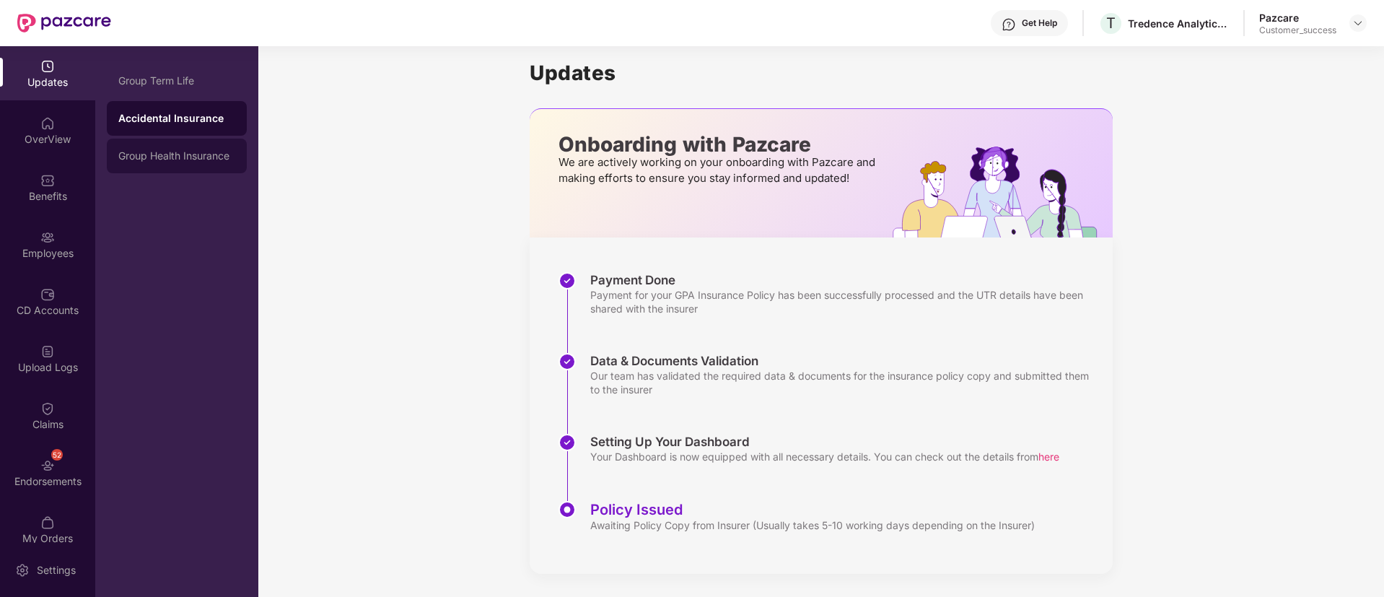
click at [165, 163] on div "Group Health Insurance" at bounding box center [177, 156] width 140 height 35
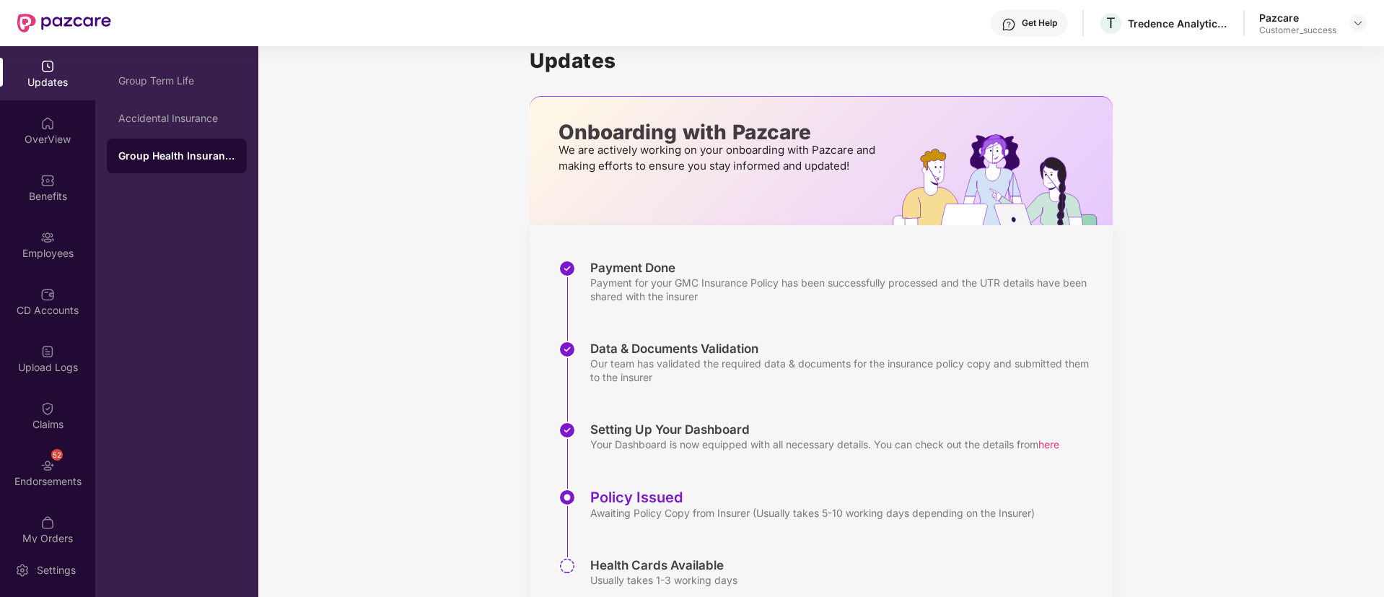
scroll to position [76, 0]
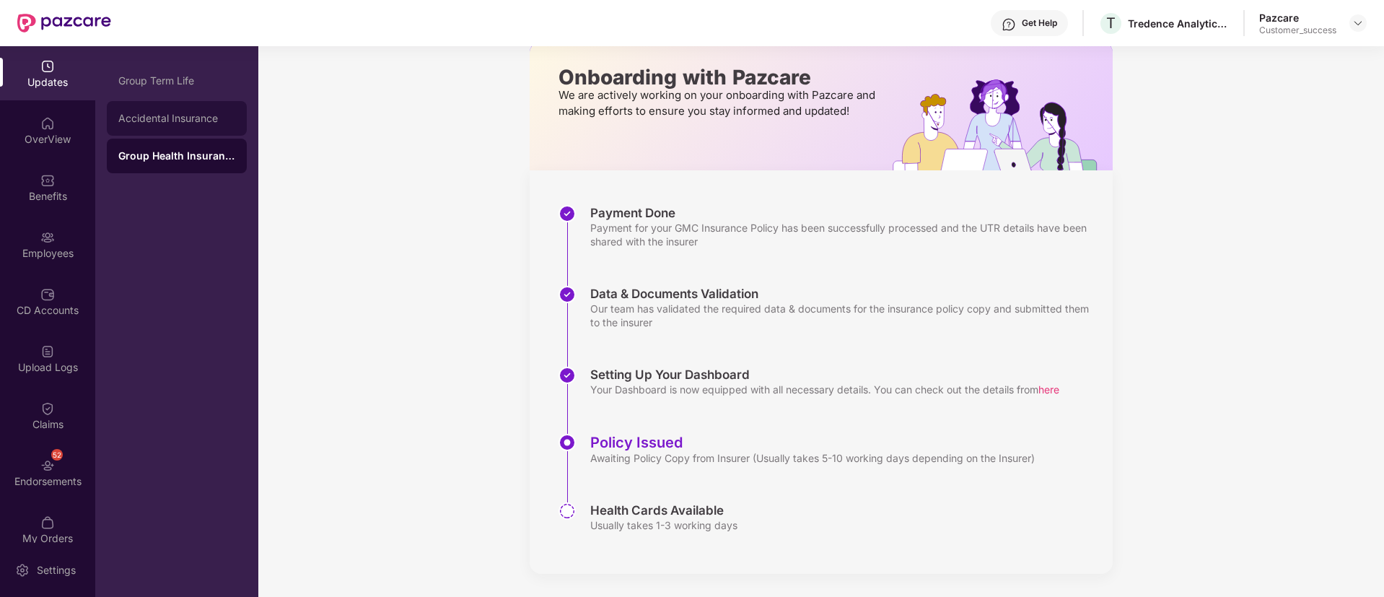
click at [180, 110] on div "Accidental Insurance" at bounding box center [177, 118] width 140 height 35
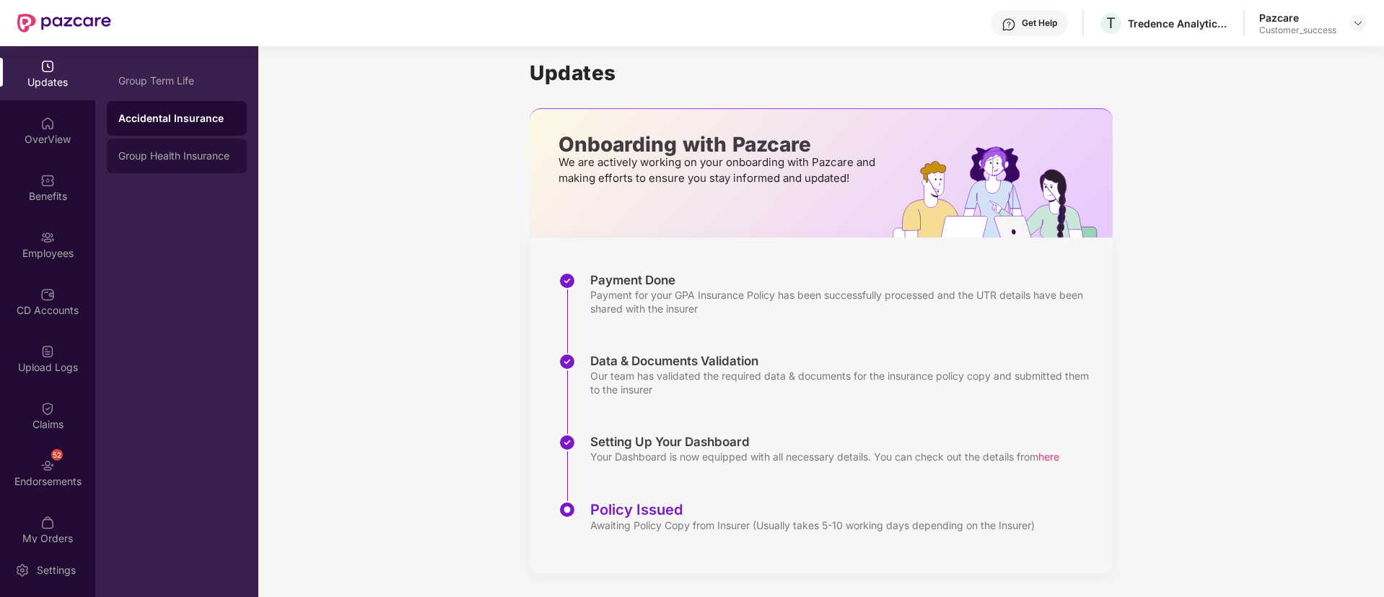
click at [191, 150] on div "Group Health Insurance" at bounding box center [176, 156] width 117 height 12
